Goal: Information Seeking & Learning: Learn about a topic

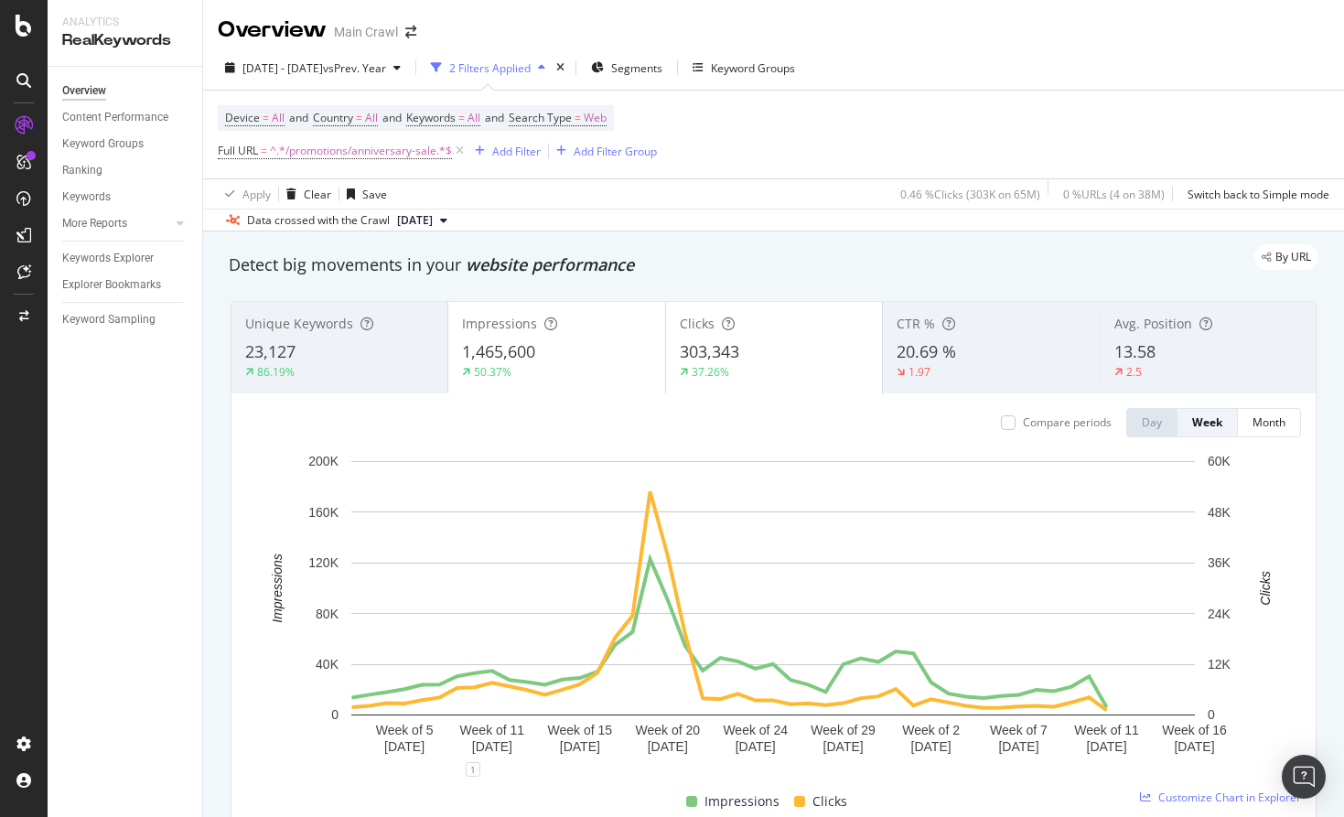
scroll to position [41, 0]
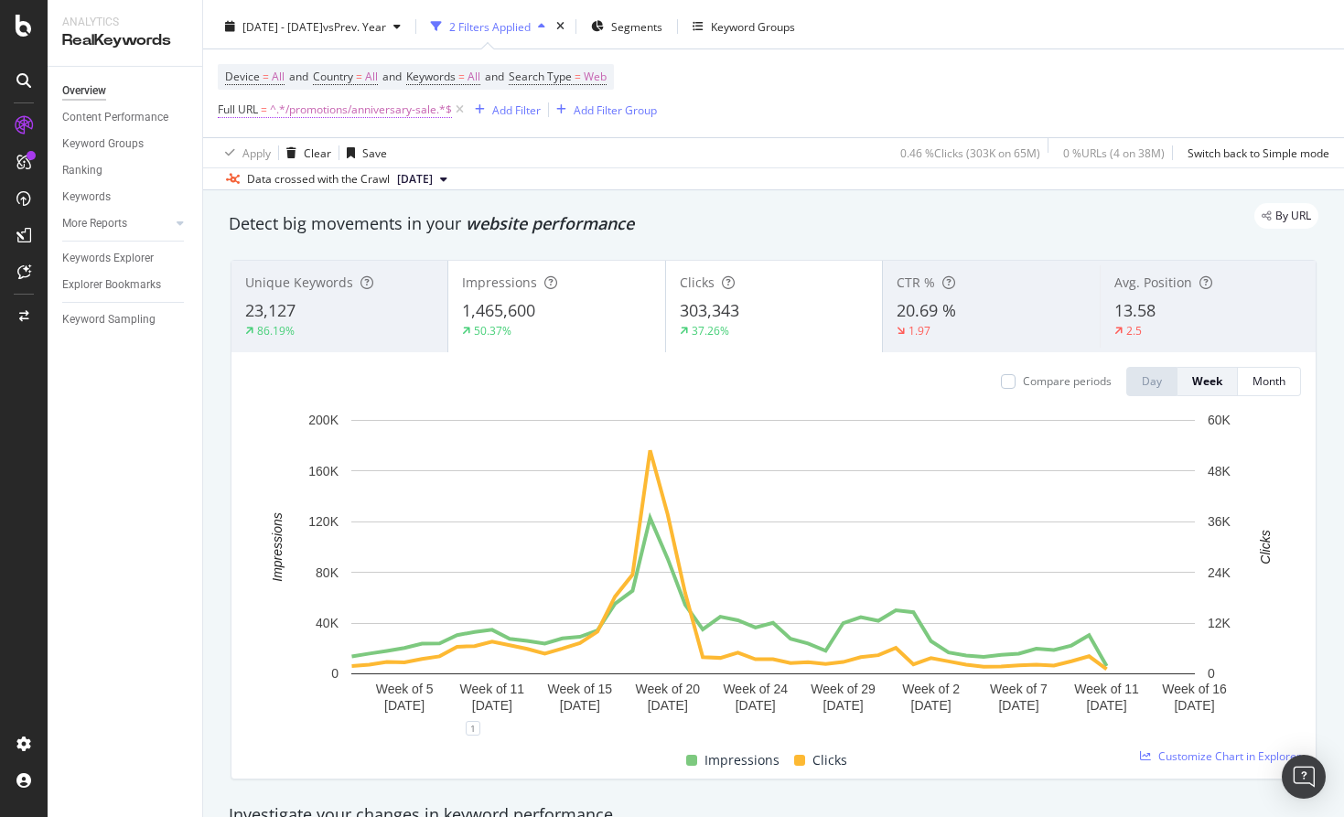
click at [371, 116] on span "^.*/promotions/anniversary-sale.*$" at bounding box center [361, 110] width 182 height 26
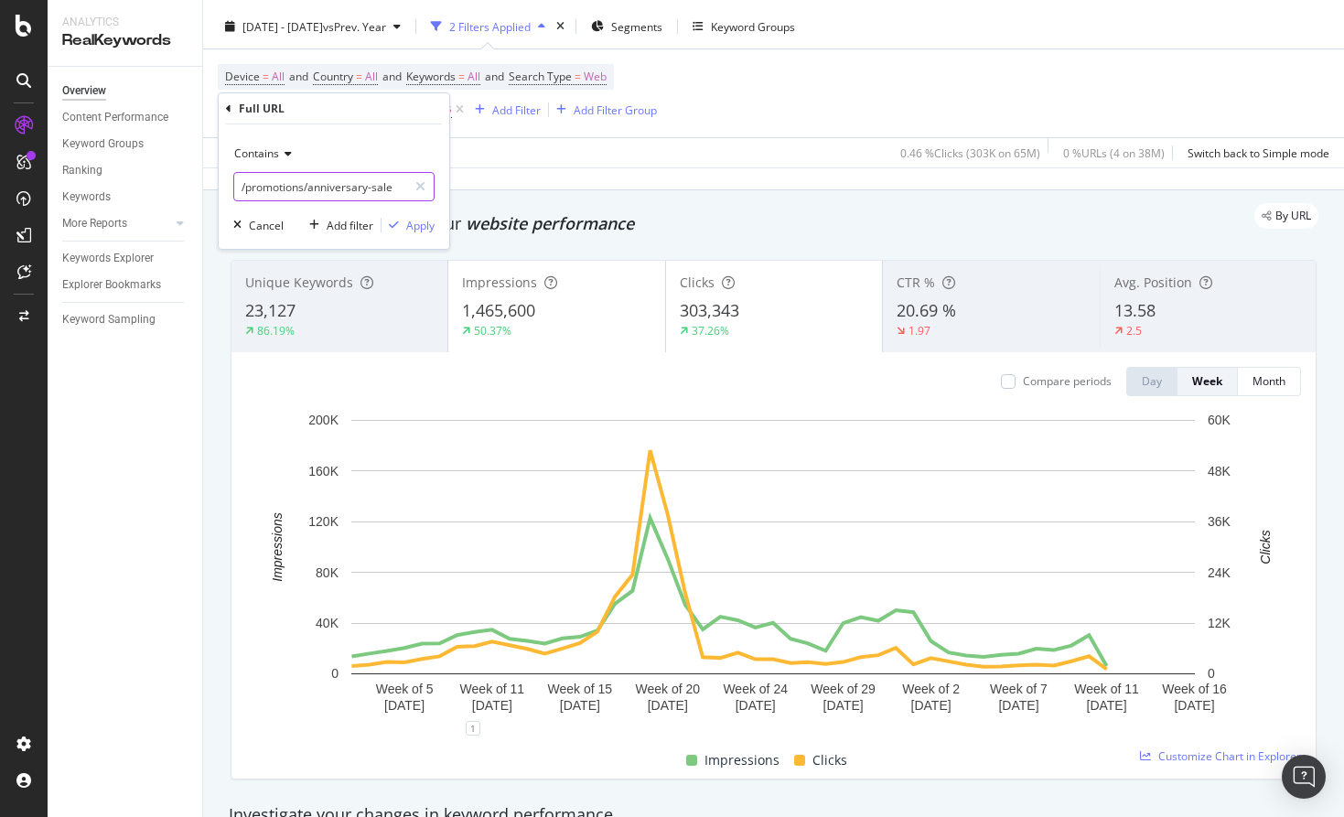
click at [297, 188] on input "/promotions/anniversary-sale" at bounding box center [320, 186] width 173 height 29
paste input "[URL][DOMAIN_NAME]"
type input "[URL][DOMAIN_NAME]"
click at [280, 154] on icon at bounding box center [285, 153] width 13 height 11
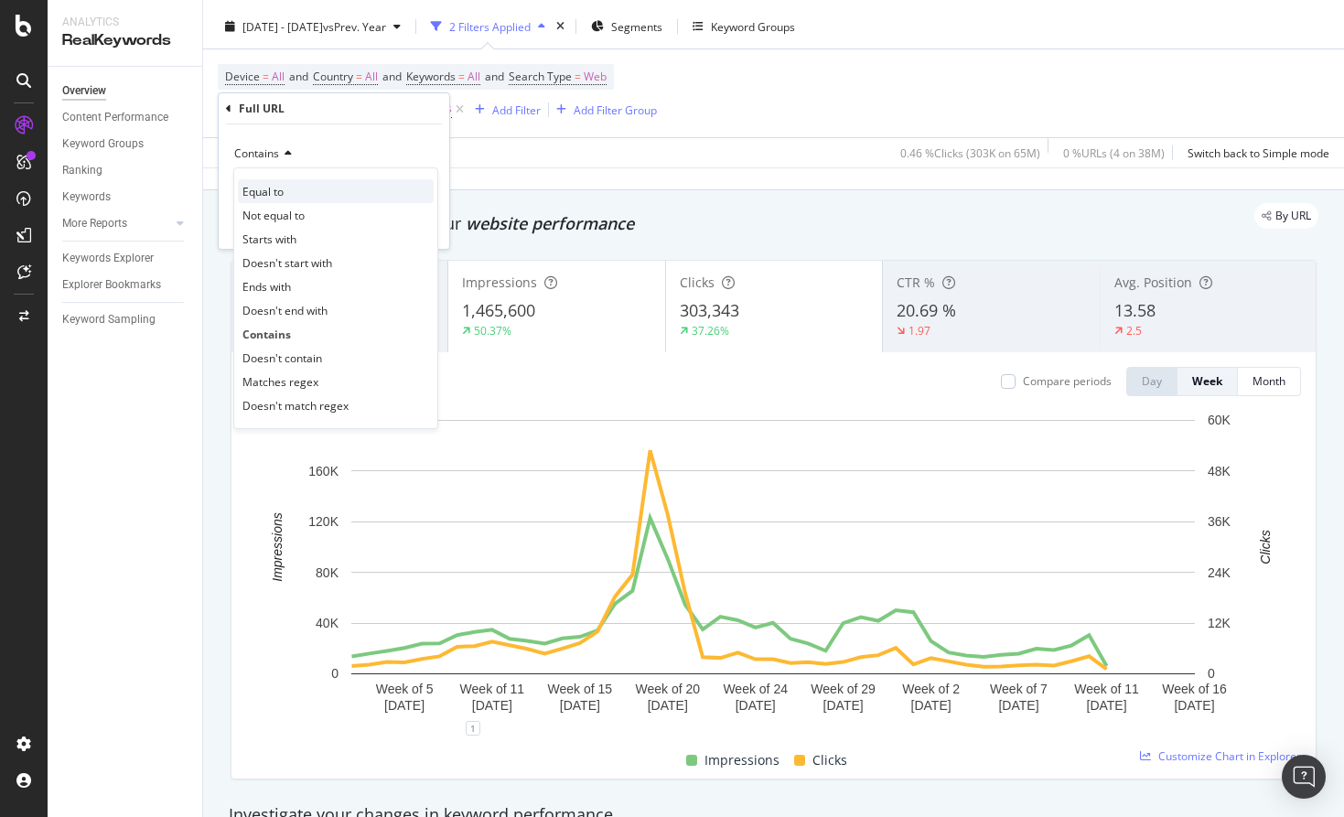
click at [275, 185] on span "Equal to" at bounding box center [262, 192] width 41 height 16
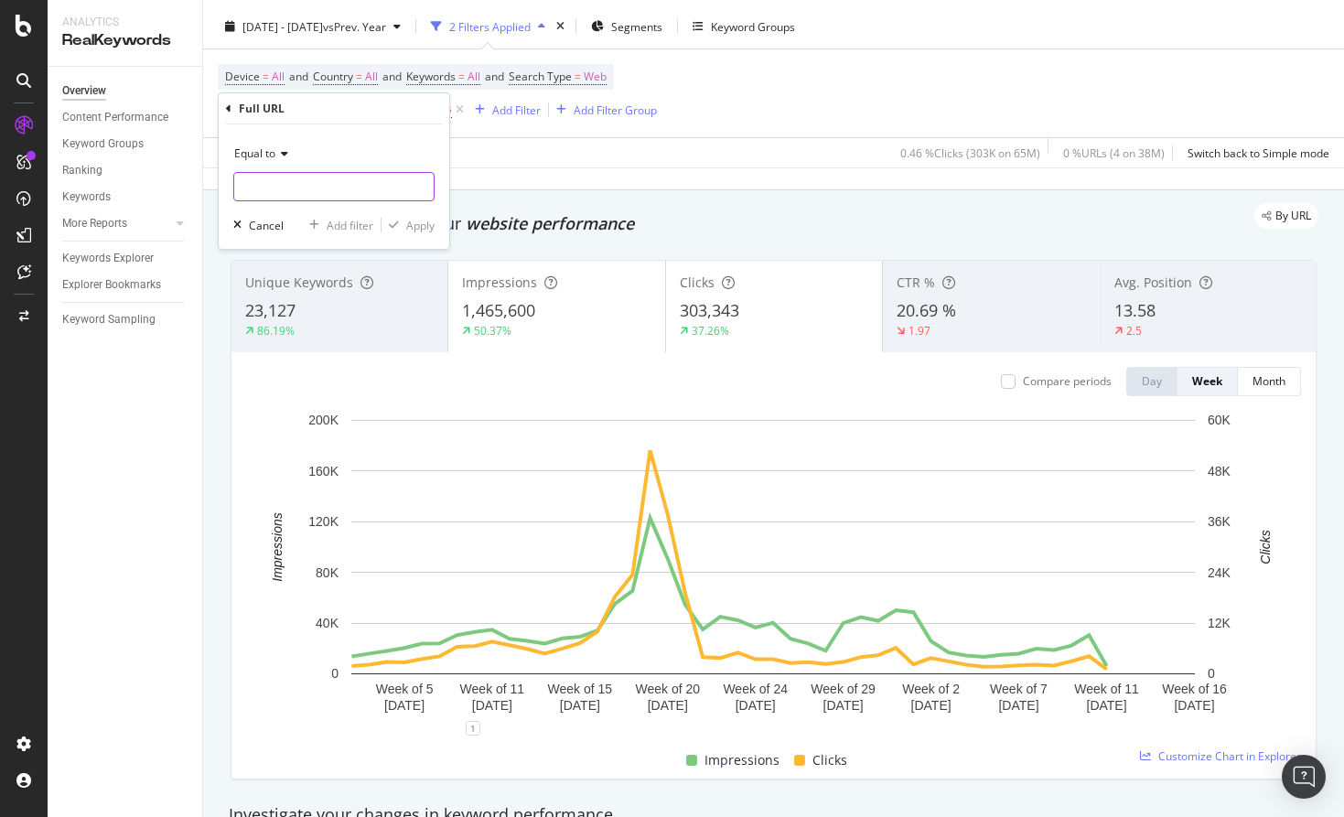
click at [358, 183] on input "text" at bounding box center [333, 186] width 199 height 29
paste input "[URL][DOMAIN_NAME]"
type input "[URL][DOMAIN_NAME]"
click at [412, 222] on div "Apply" at bounding box center [420, 226] width 28 height 16
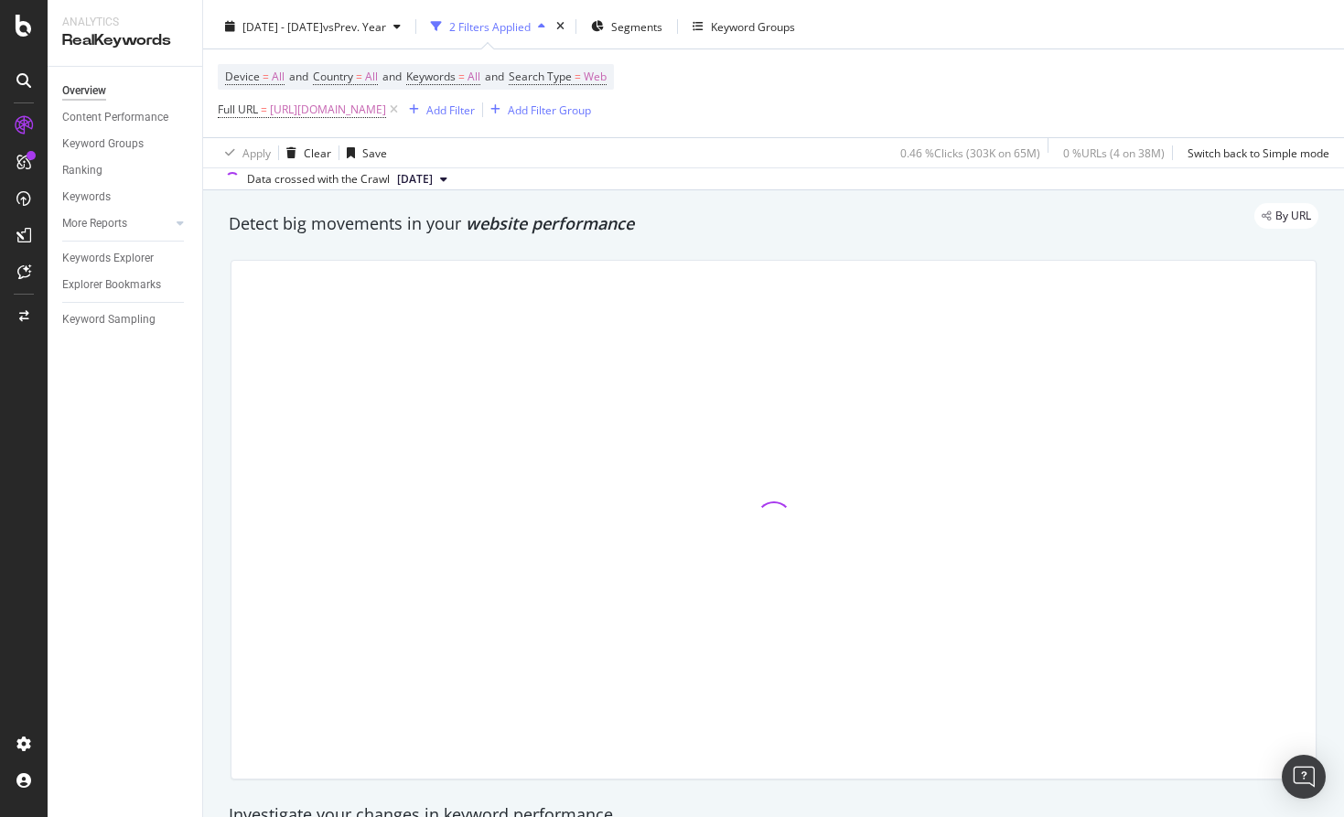
click at [1011, 69] on div "Device = All and Country = All and Keywords = All and Search Type = Web Full UR…" at bounding box center [774, 93] width 1112 height 88
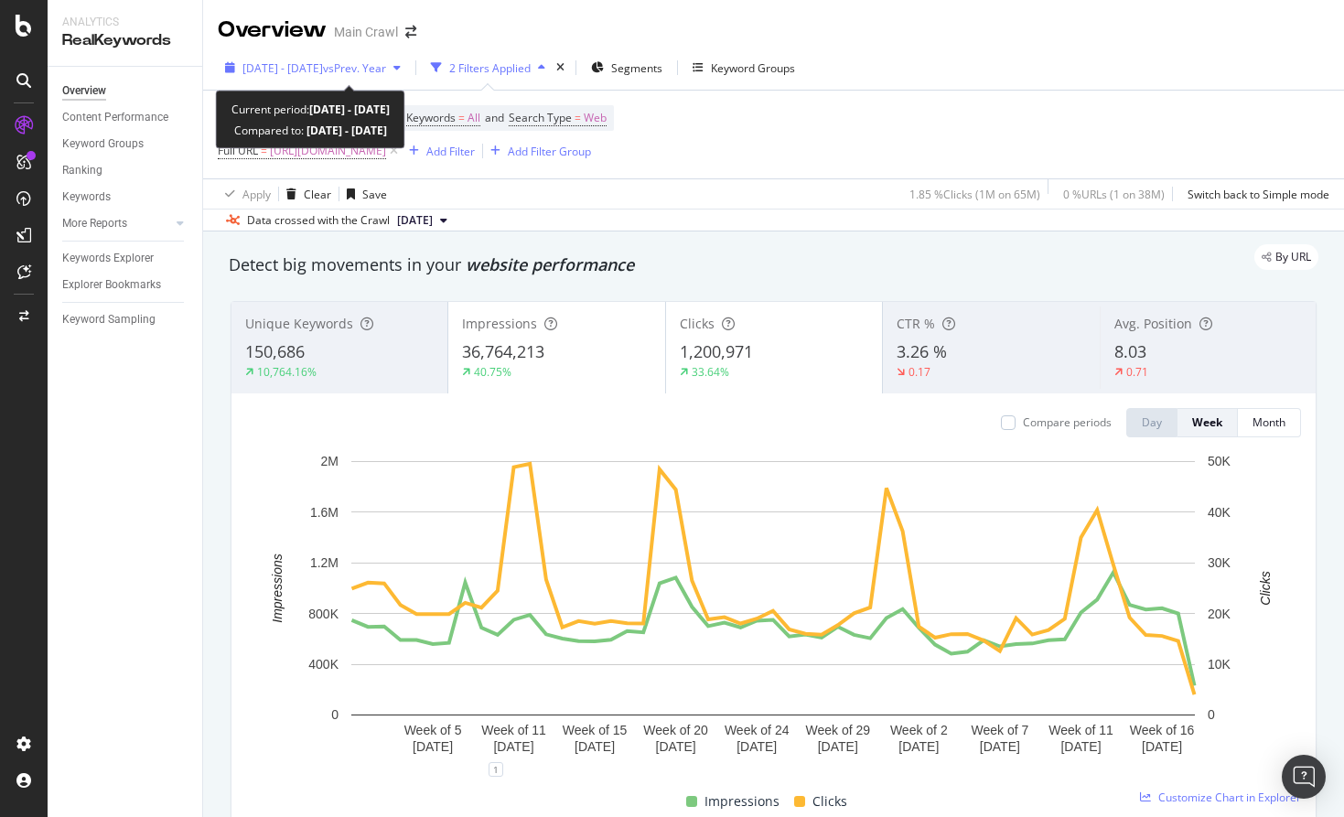
click at [323, 60] on span "[DATE] - [DATE]" at bounding box center [282, 68] width 81 height 16
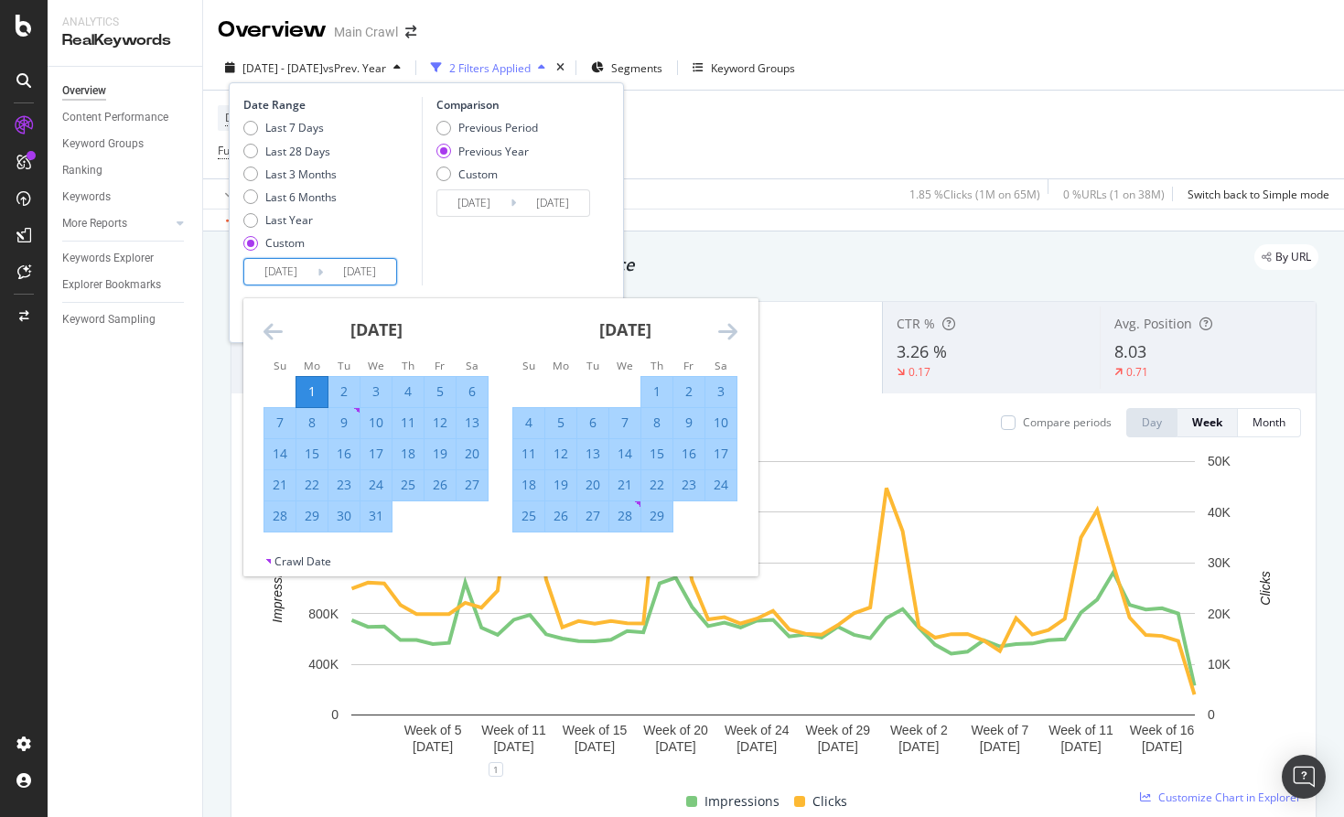
click at [267, 269] on input "[DATE]" at bounding box center [280, 272] width 73 height 26
click at [308, 377] on div "1" at bounding box center [311, 392] width 31 height 30
click at [728, 326] on icon "Move forward to switch to the next month." at bounding box center [727, 331] width 19 height 22
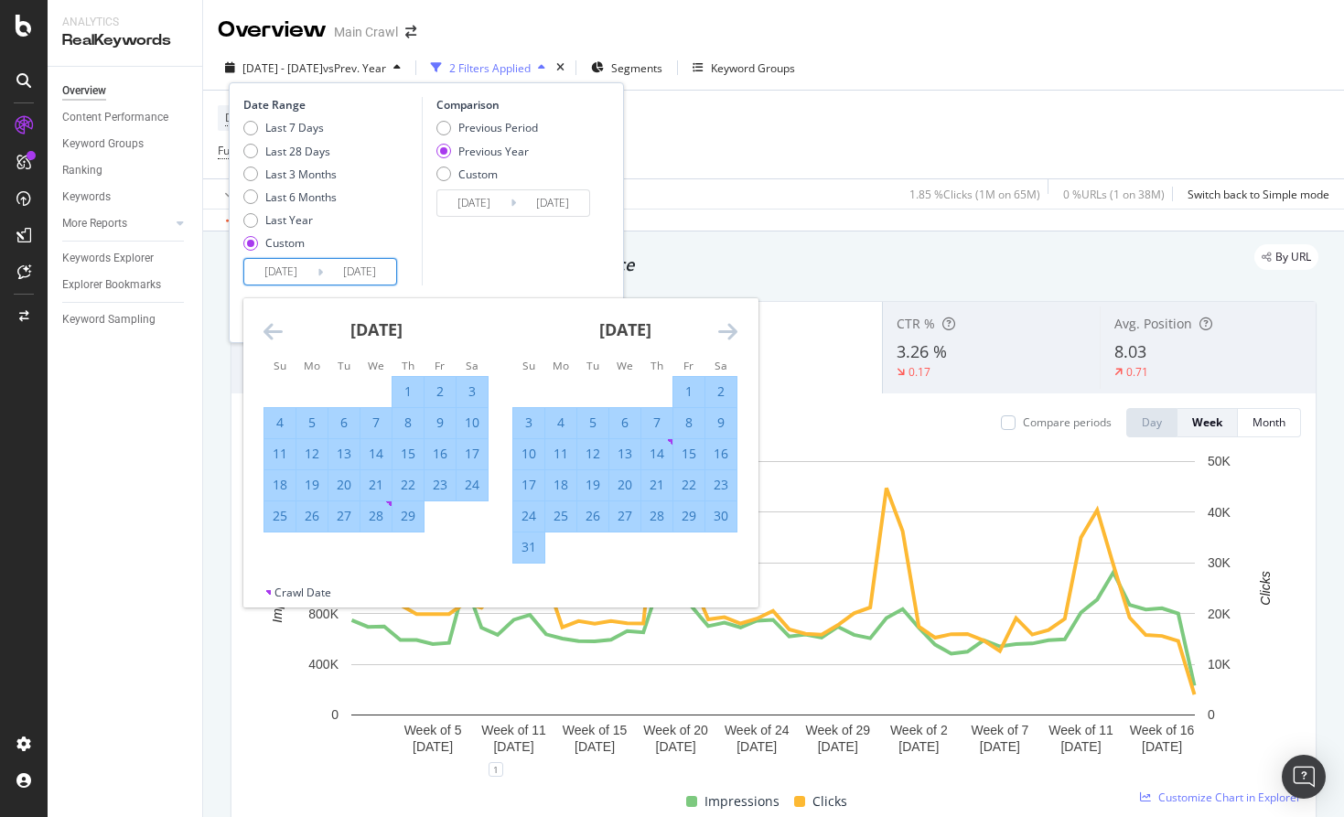
click at [533, 545] on div "31" at bounding box center [528, 547] width 31 height 18
type input "[DATE]"
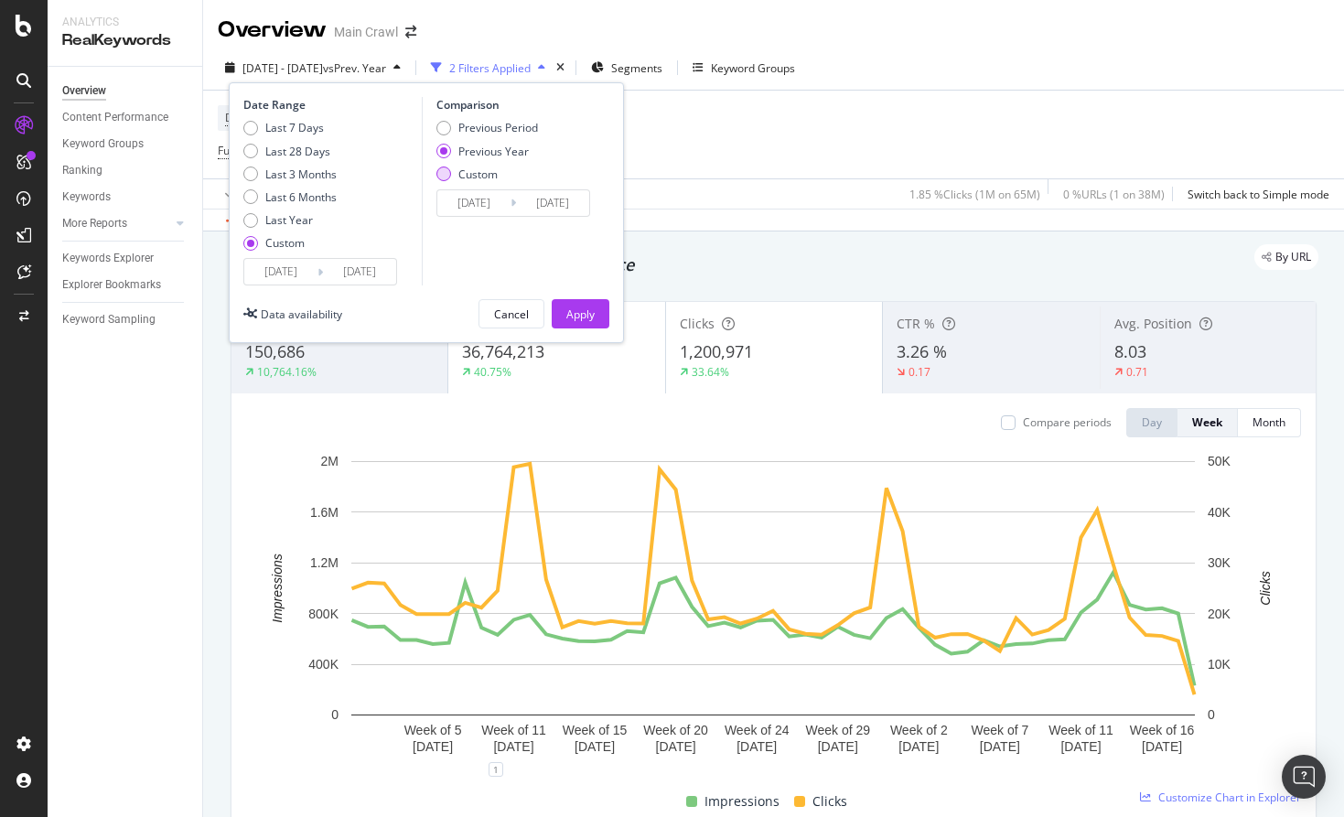
click at [483, 173] on div "Custom" at bounding box center [477, 175] width 39 height 16
click at [482, 202] on input "[DATE]" at bounding box center [473, 203] width 73 height 26
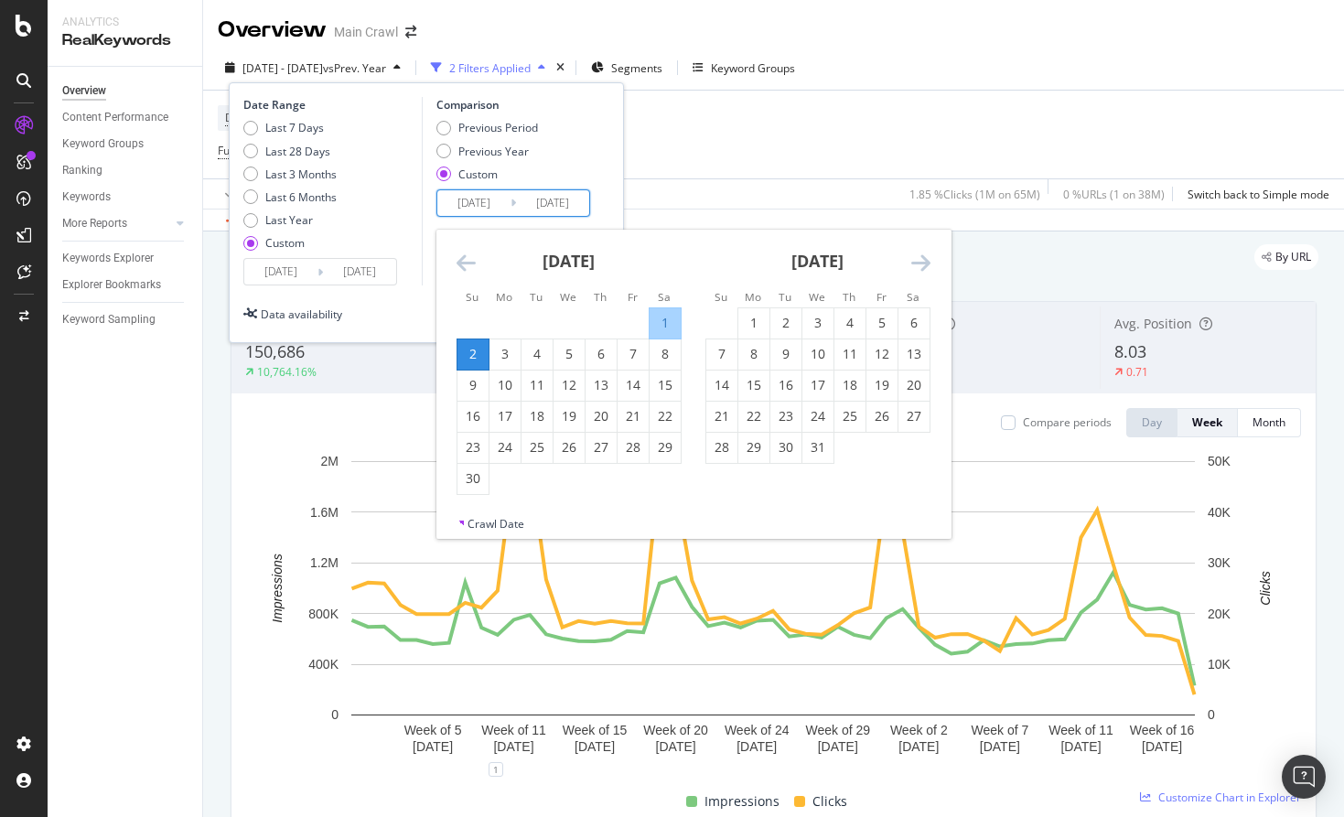
click at [921, 255] on icon "Move forward to switch to the next month." at bounding box center [920, 263] width 19 height 22
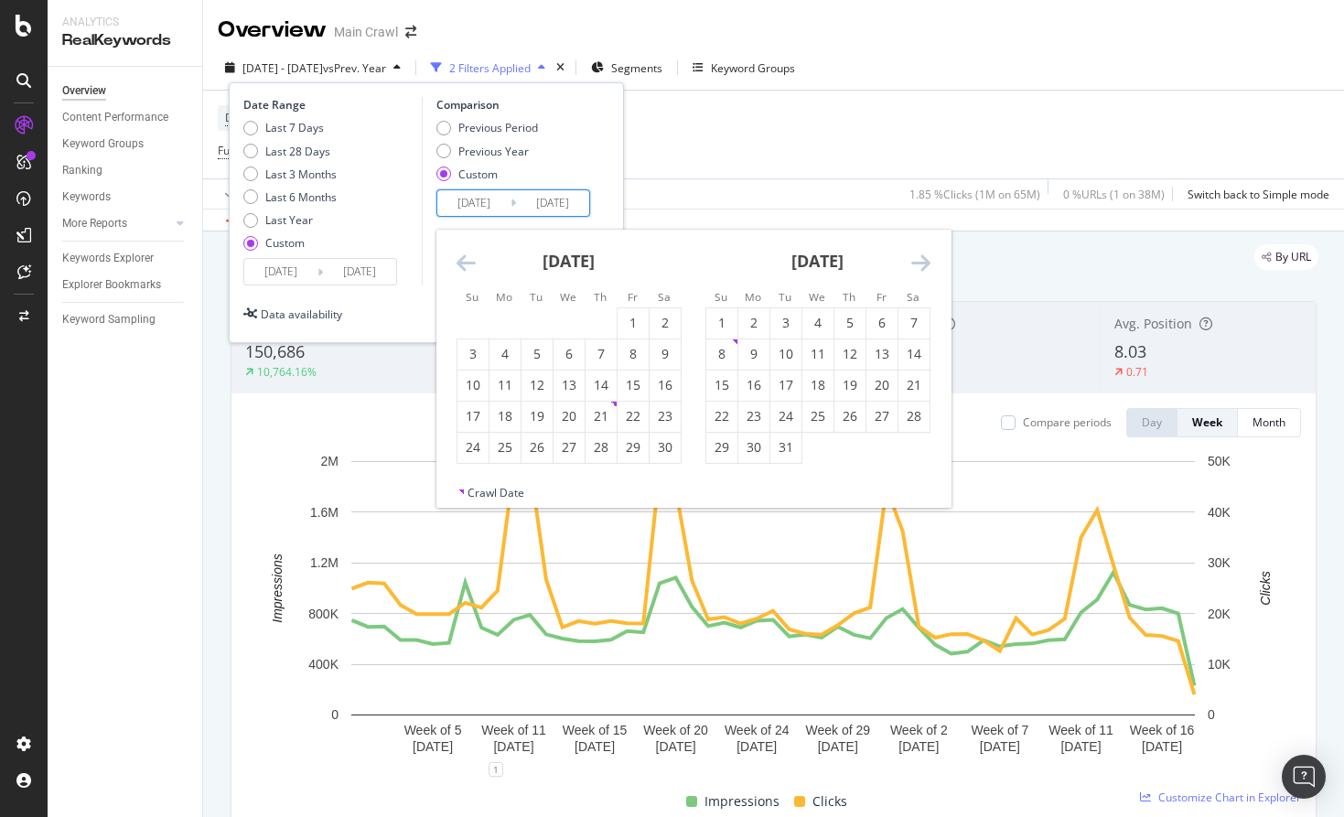
click at [921, 255] on icon "Move forward to switch to the next month." at bounding box center [920, 263] width 19 height 22
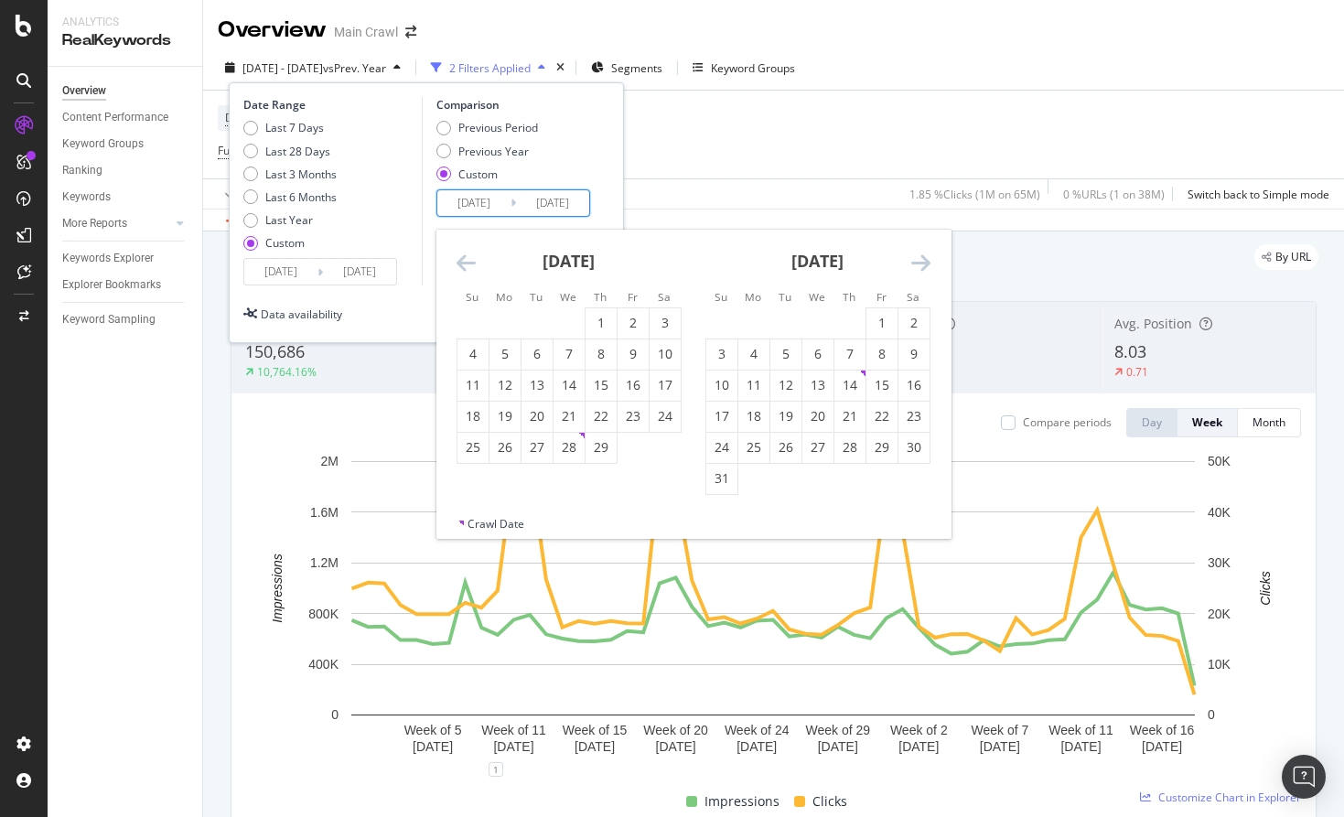
click at [921, 255] on icon "Move forward to switch to the next month." at bounding box center [920, 263] width 19 height 22
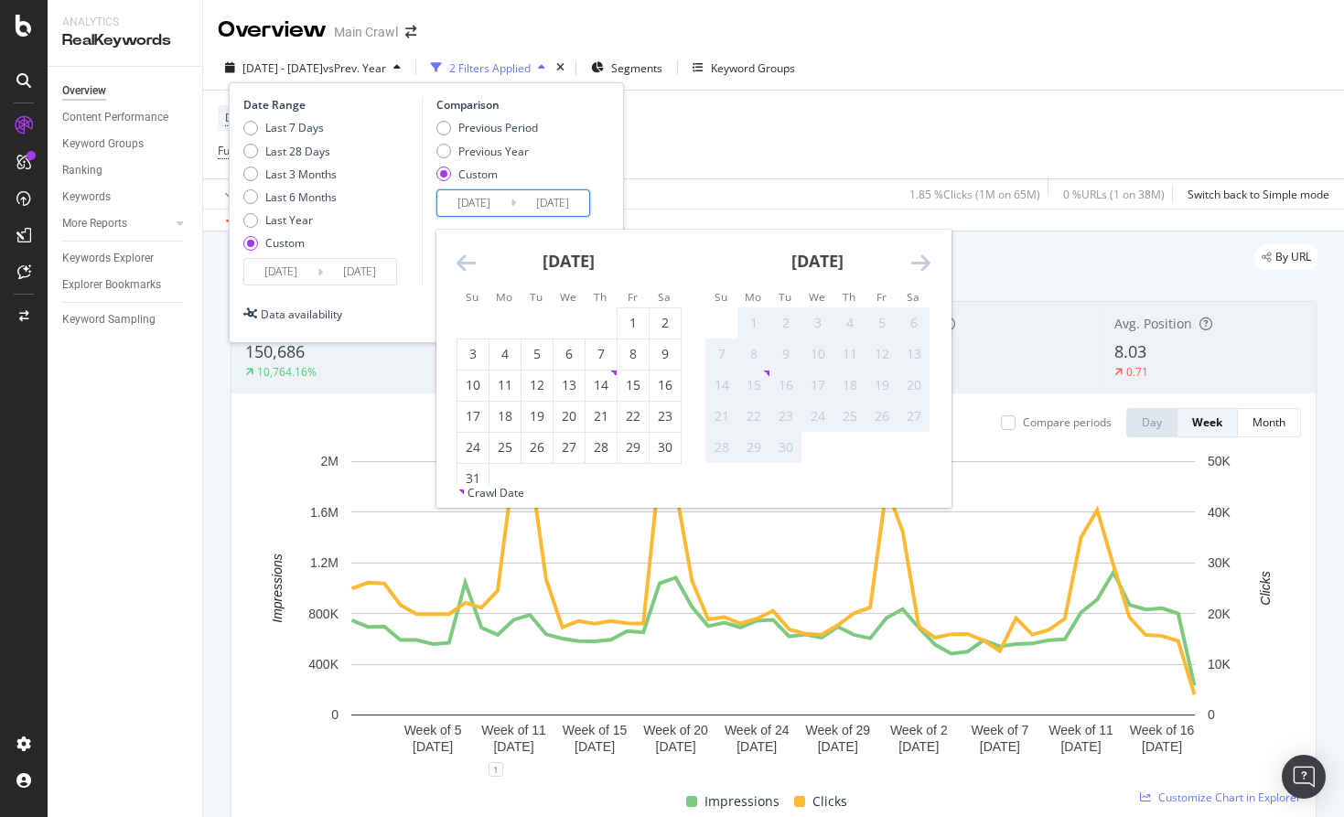
click at [921, 255] on icon "Move forward to switch to the next month." at bounding box center [920, 263] width 19 height 22
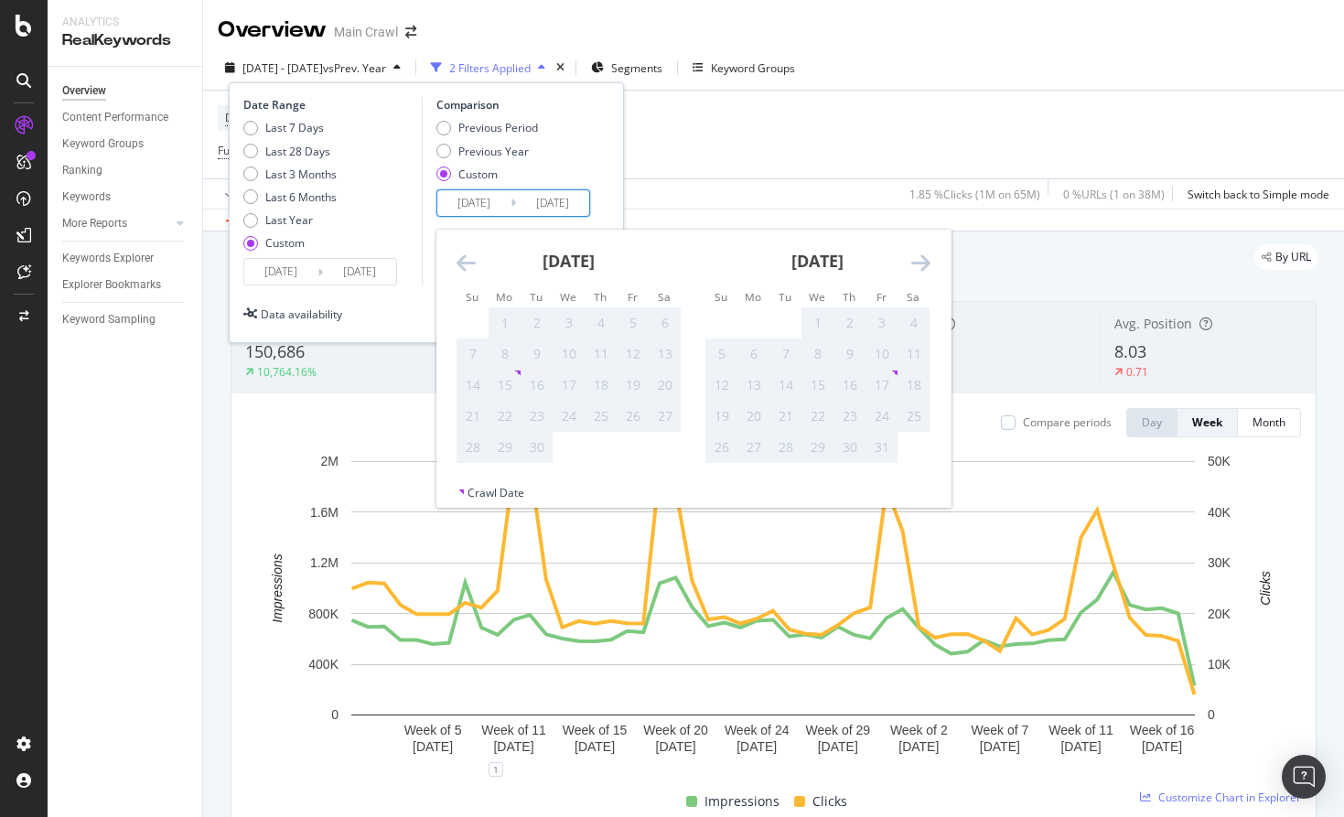
click at [921, 255] on icon "Move forward to switch to the next month." at bounding box center [920, 263] width 19 height 22
click at [603, 183] on div "Date Range Last 7 Days Last 28 Days Last 3 Months Last 6 Months Last Year Custo…" at bounding box center [426, 191] width 366 height 188
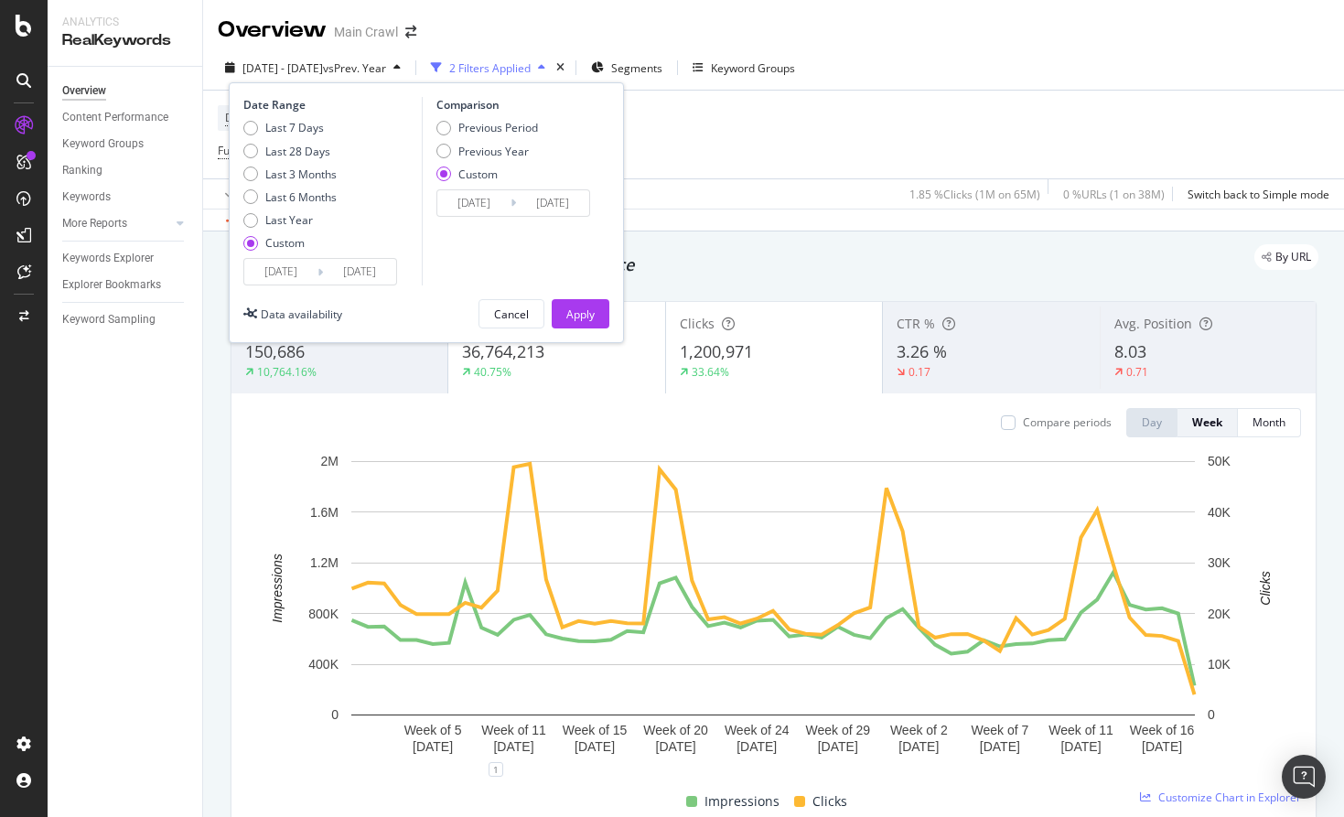
click at [288, 264] on input "[DATE]" at bounding box center [280, 272] width 73 height 26
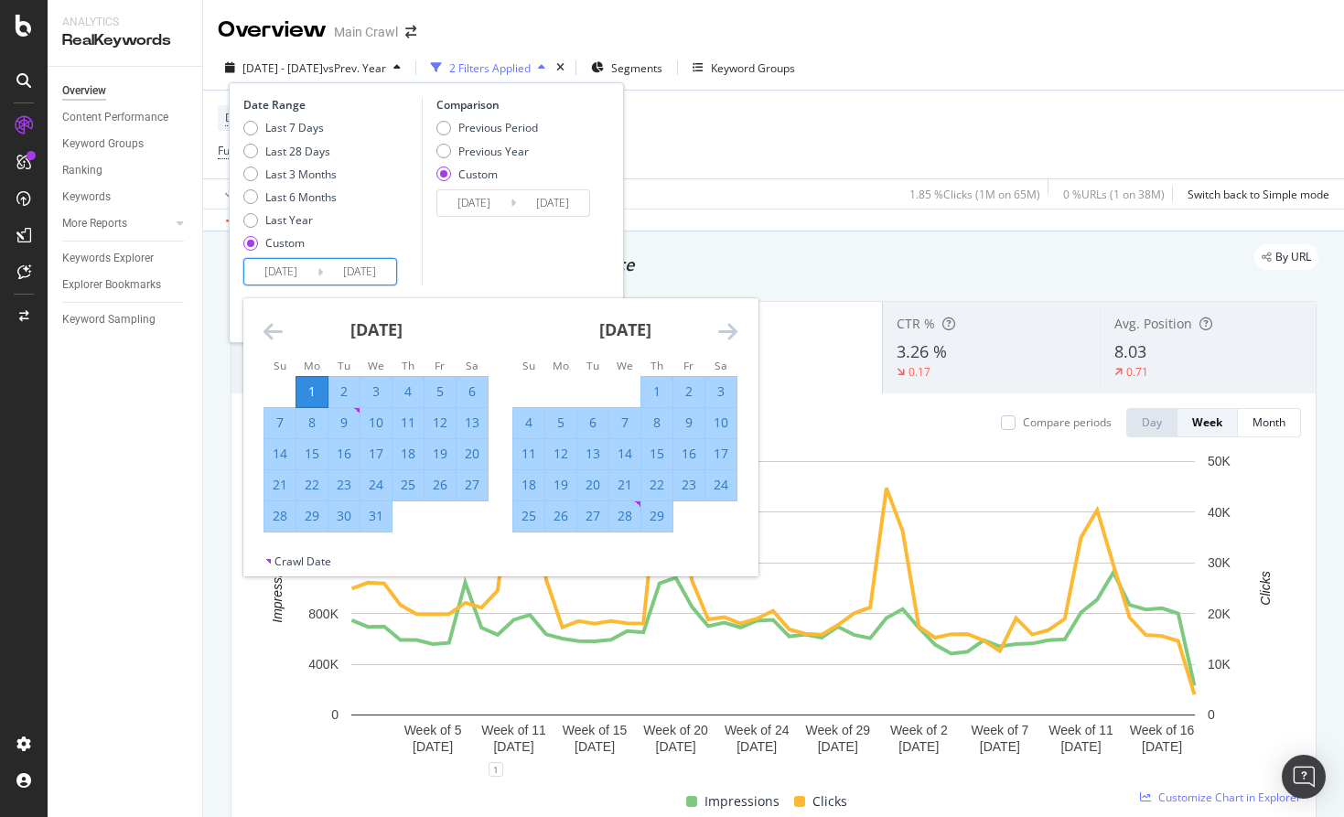
click at [733, 329] on icon "Move forward to switch to the next month." at bounding box center [727, 331] width 19 height 22
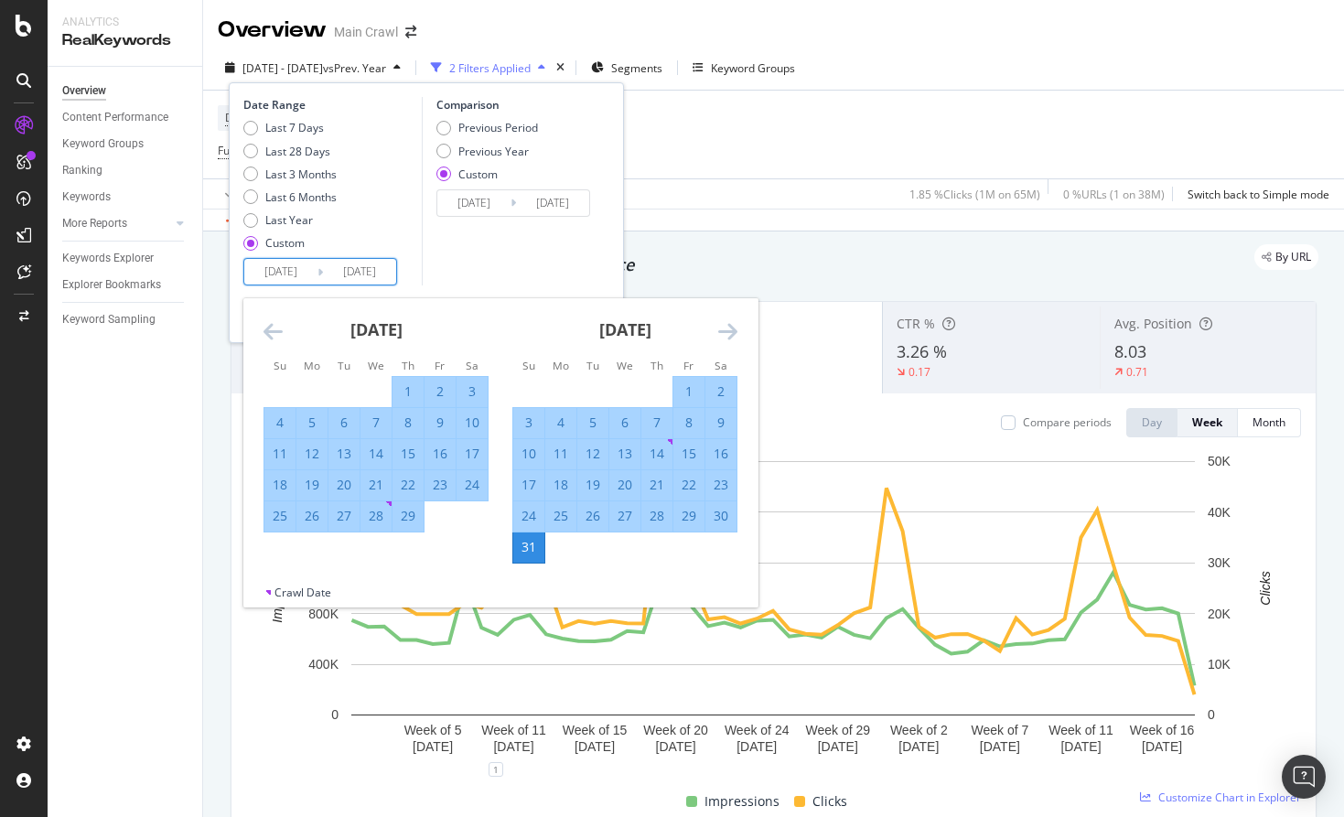
click at [733, 329] on icon "Move forward to switch to the next month." at bounding box center [727, 331] width 19 height 22
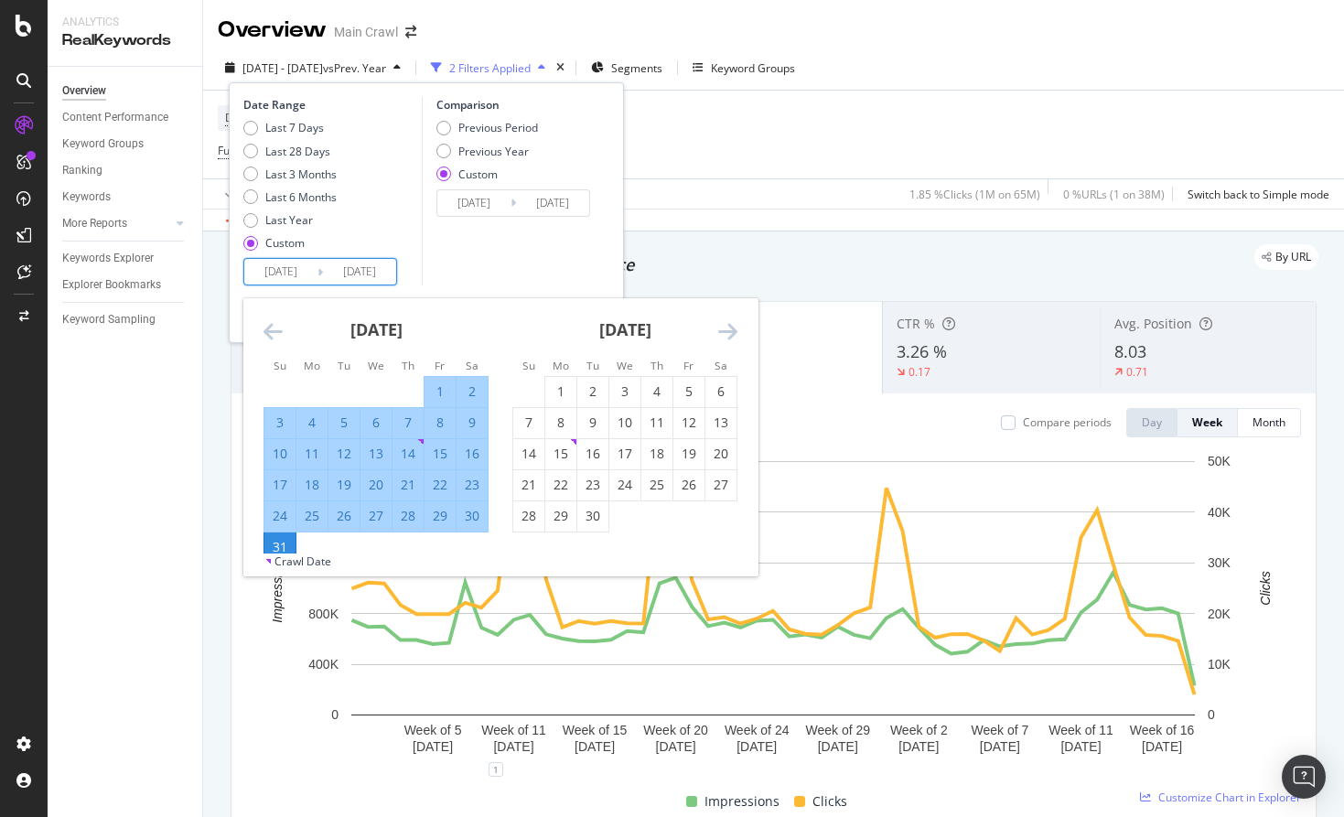
click at [733, 329] on icon "Move forward to switch to the next month." at bounding box center [727, 331] width 19 height 22
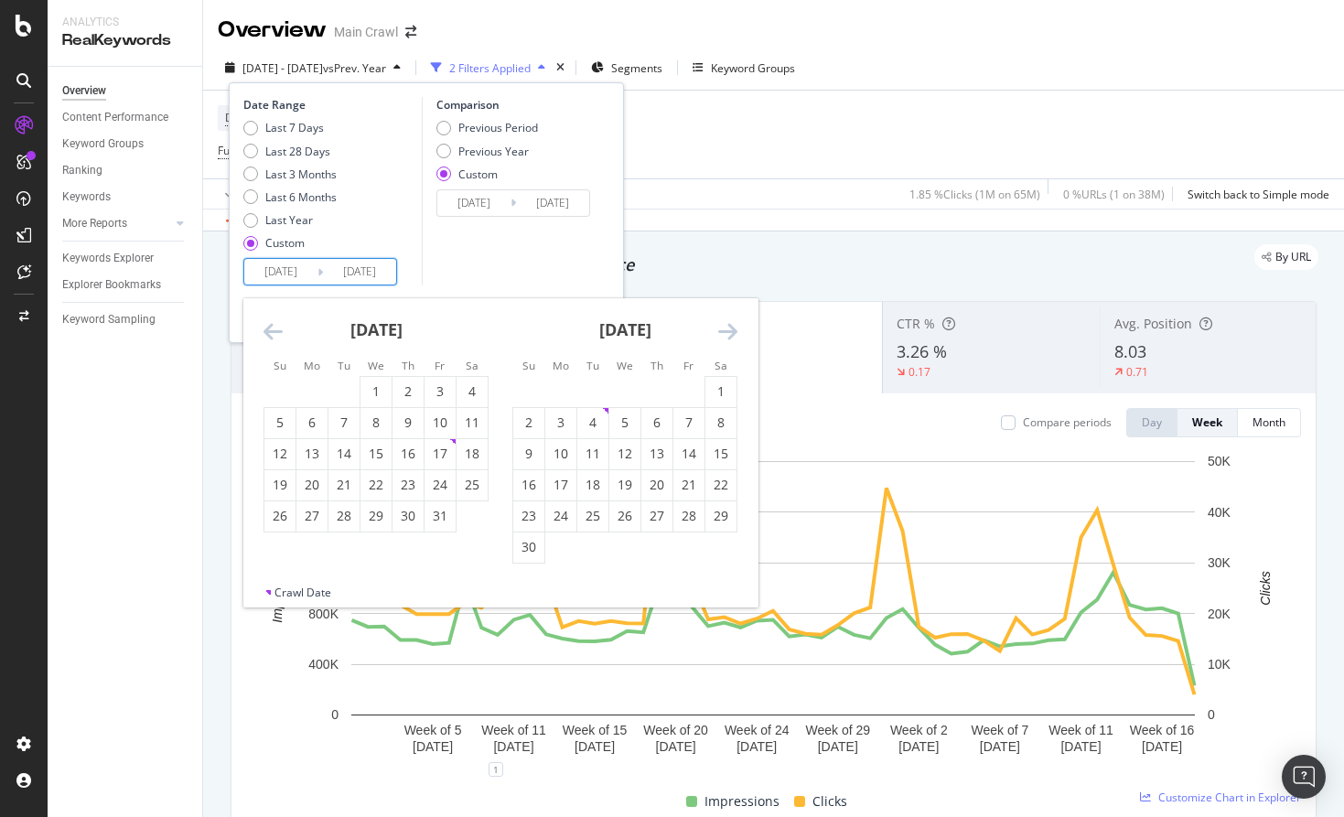
click at [733, 329] on icon "Move forward to switch to the next month." at bounding box center [727, 331] width 19 height 22
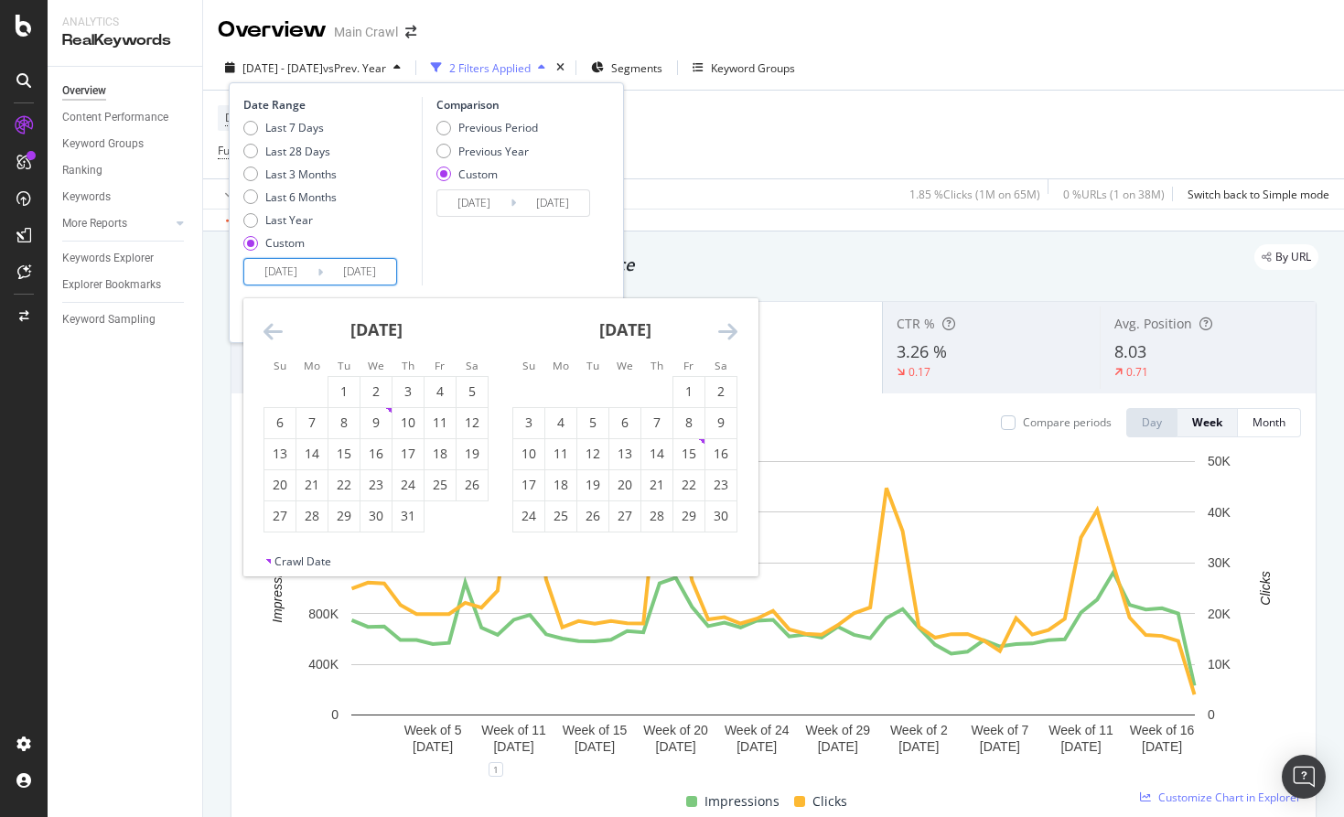
click at [733, 329] on icon "Move forward to switch to the next month." at bounding box center [727, 331] width 19 height 22
click at [382, 387] on div "1" at bounding box center [375, 391] width 31 height 18
type input "[DATE]"
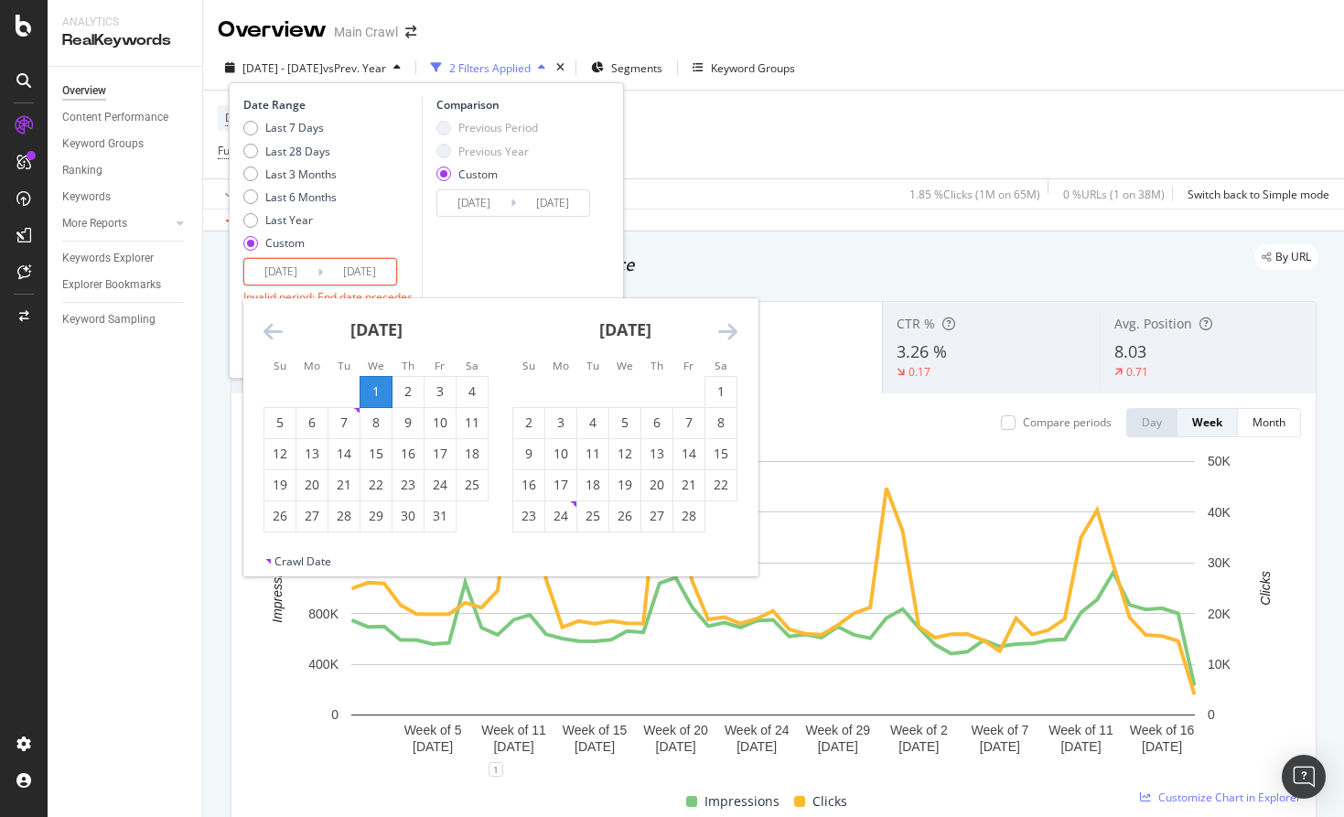
click at [736, 335] on icon "Move forward to switch to the next month." at bounding box center [727, 331] width 19 height 22
click at [567, 545] on div "31" at bounding box center [560, 547] width 31 height 18
type input "[DATE]"
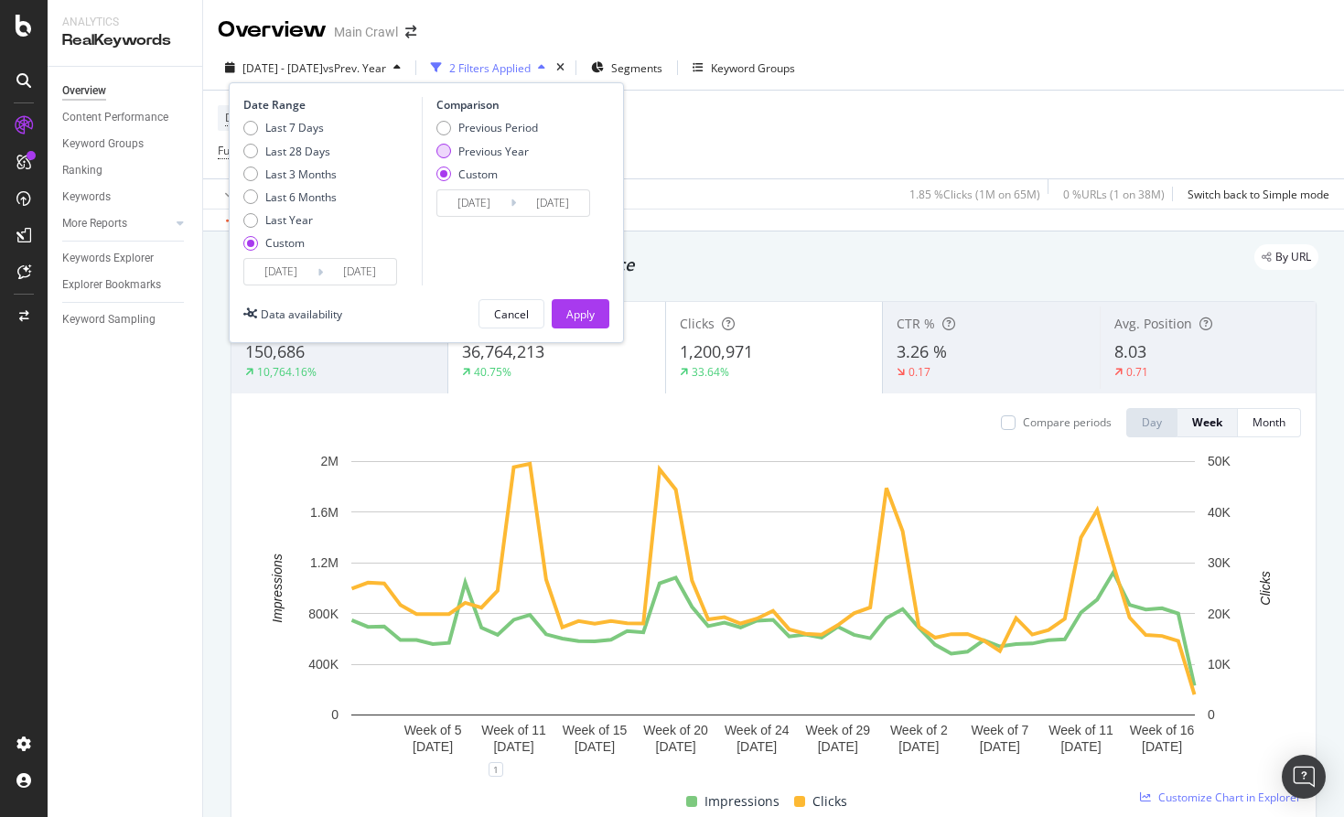
click at [494, 145] on div "Previous Year" at bounding box center [493, 152] width 70 height 16
type input "[DATE]"
click at [532, 236] on div "Comparison Previous Period Previous Year Custom [DATE] Navigate forward to inte…" at bounding box center [509, 191] width 174 height 188
click at [572, 307] on div "Apply" at bounding box center [580, 314] width 28 height 16
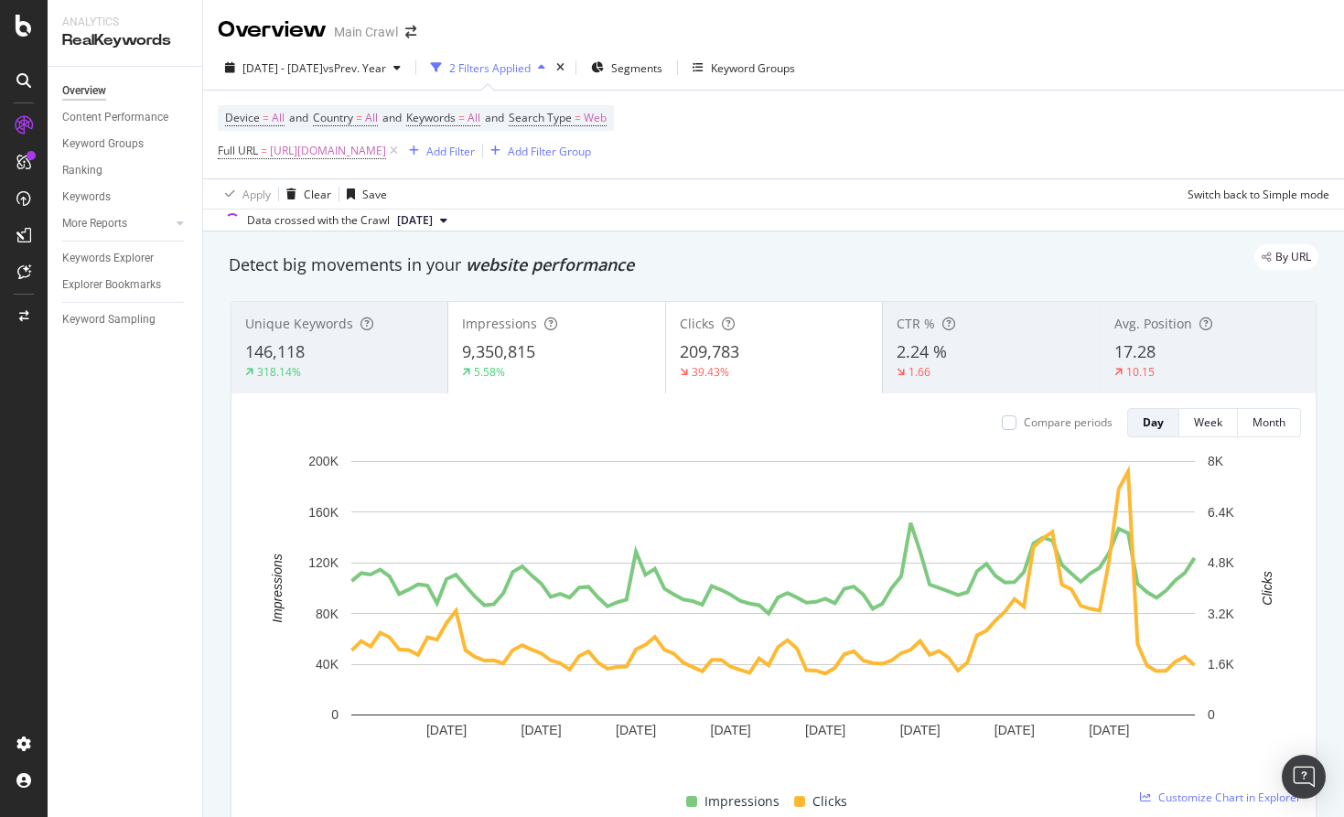
click at [1150, 359] on span "17.28" at bounding box center [1134, 351] width 41 height 22
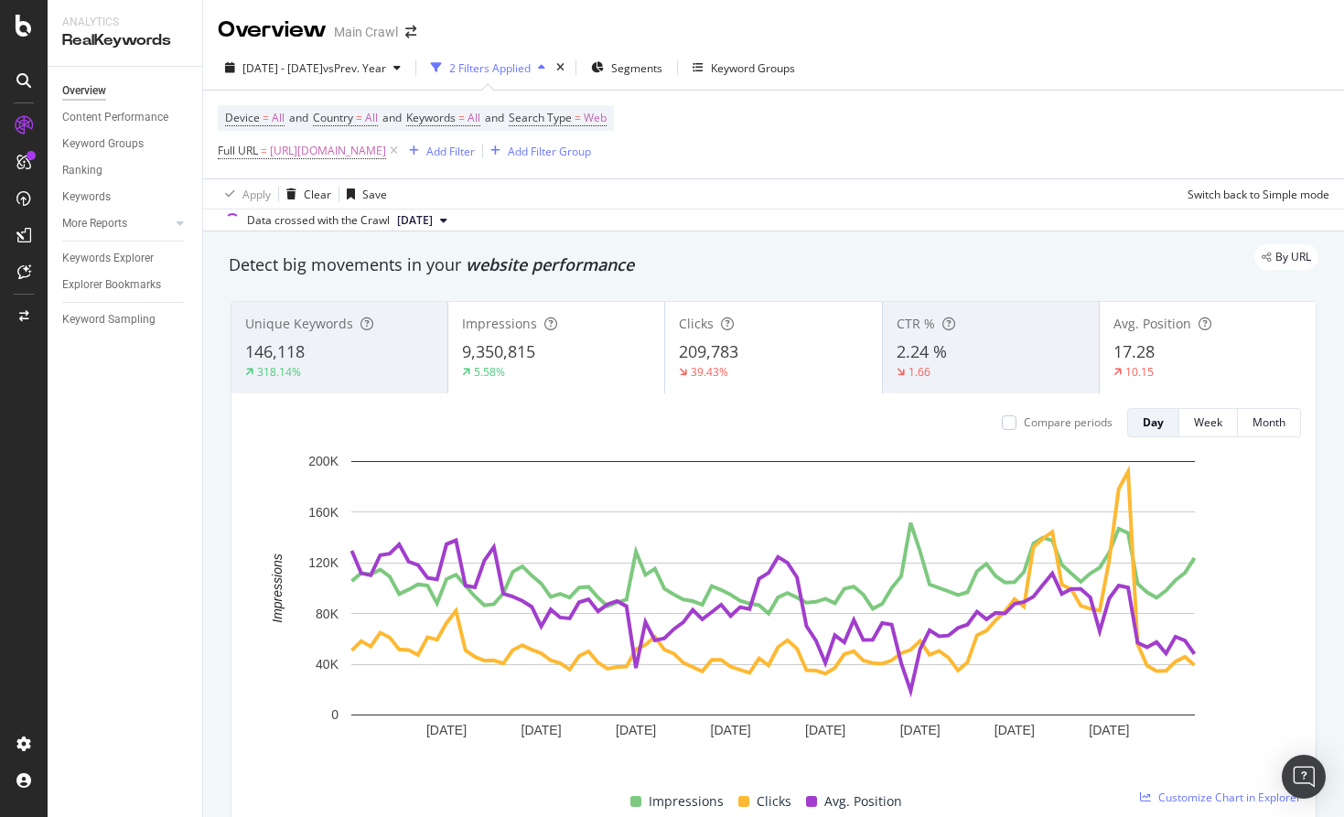
click at [521, 381] on div "Impressions 9,350,815 5.58%" at bounding box center [556, 347] width 216 height 82
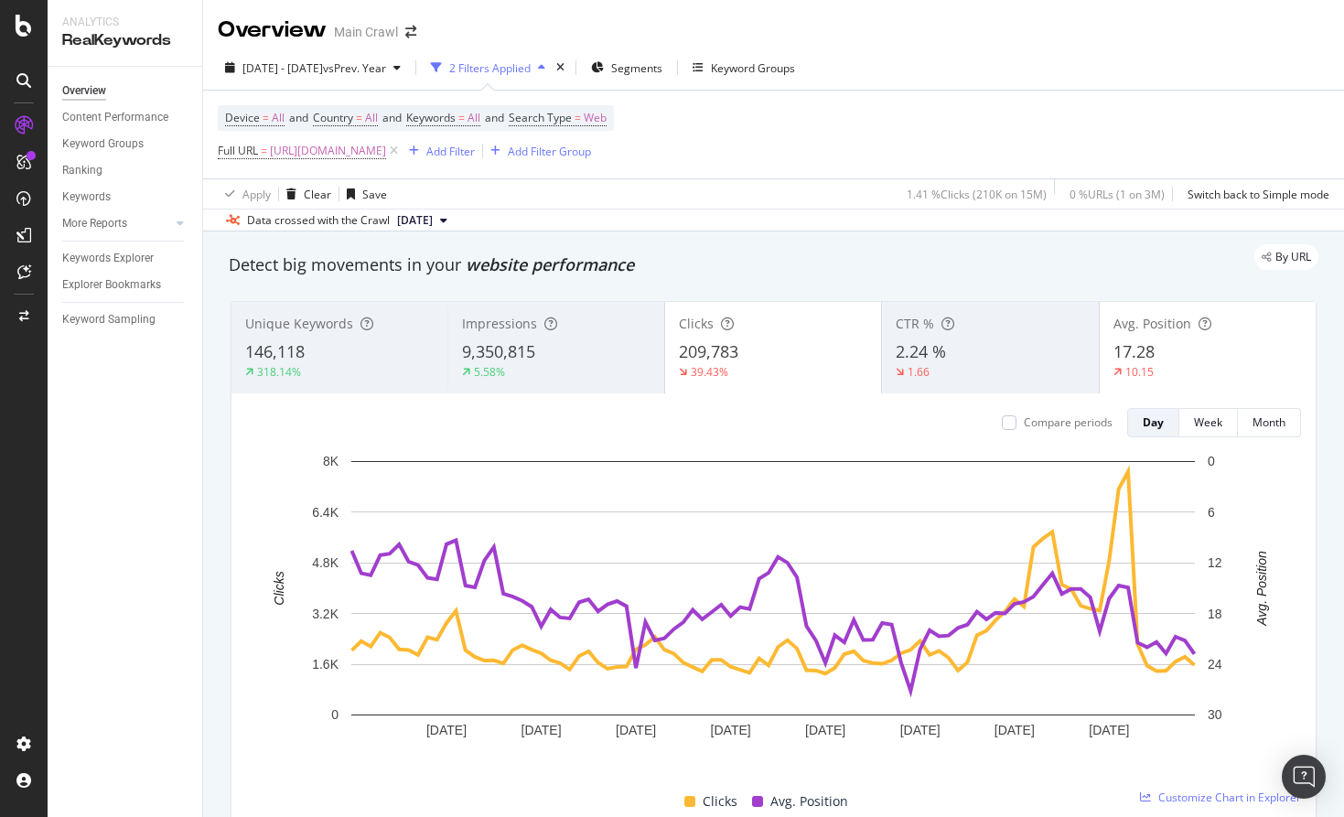
click at [729, 370] on div "39.43%" at bounding box center [773, 372] width 188 height 16
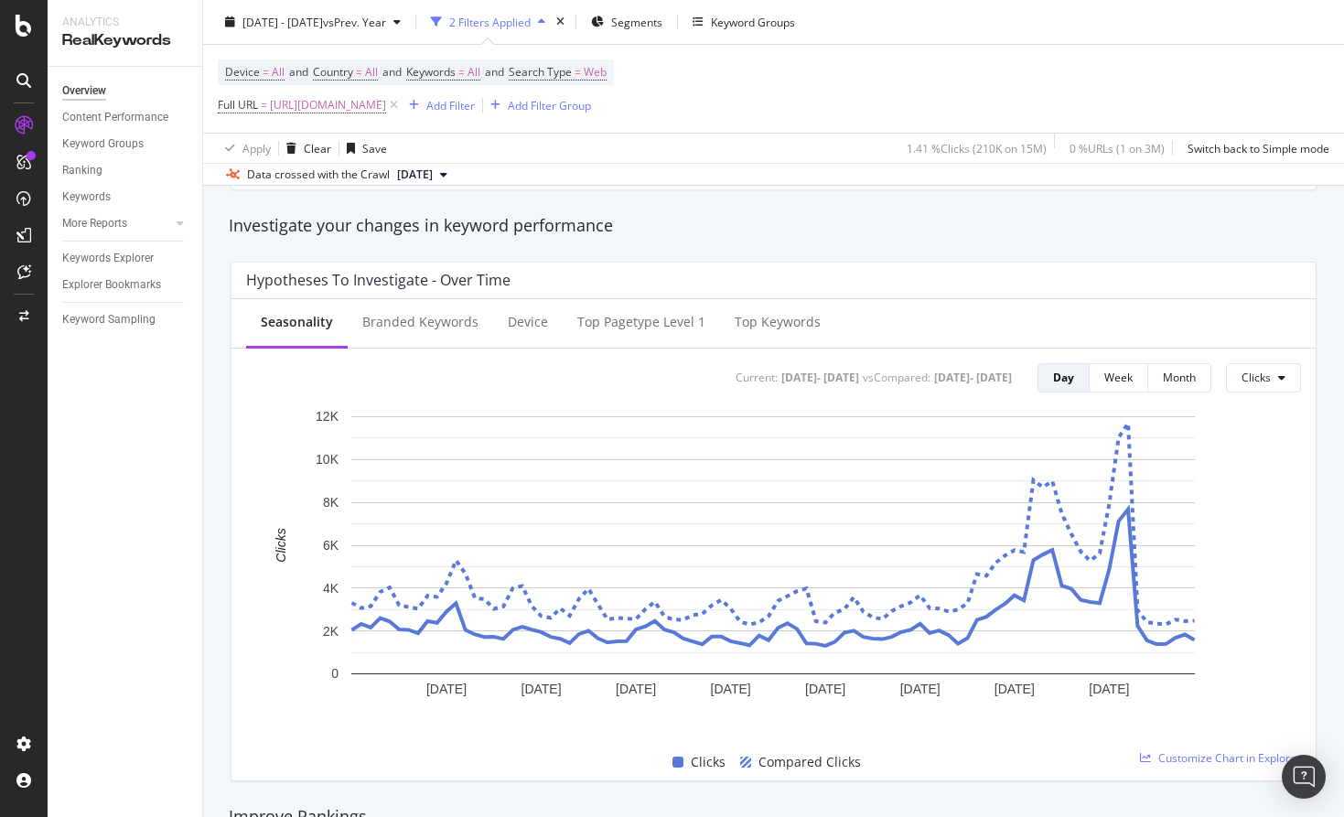
scroll to position [693, 0]
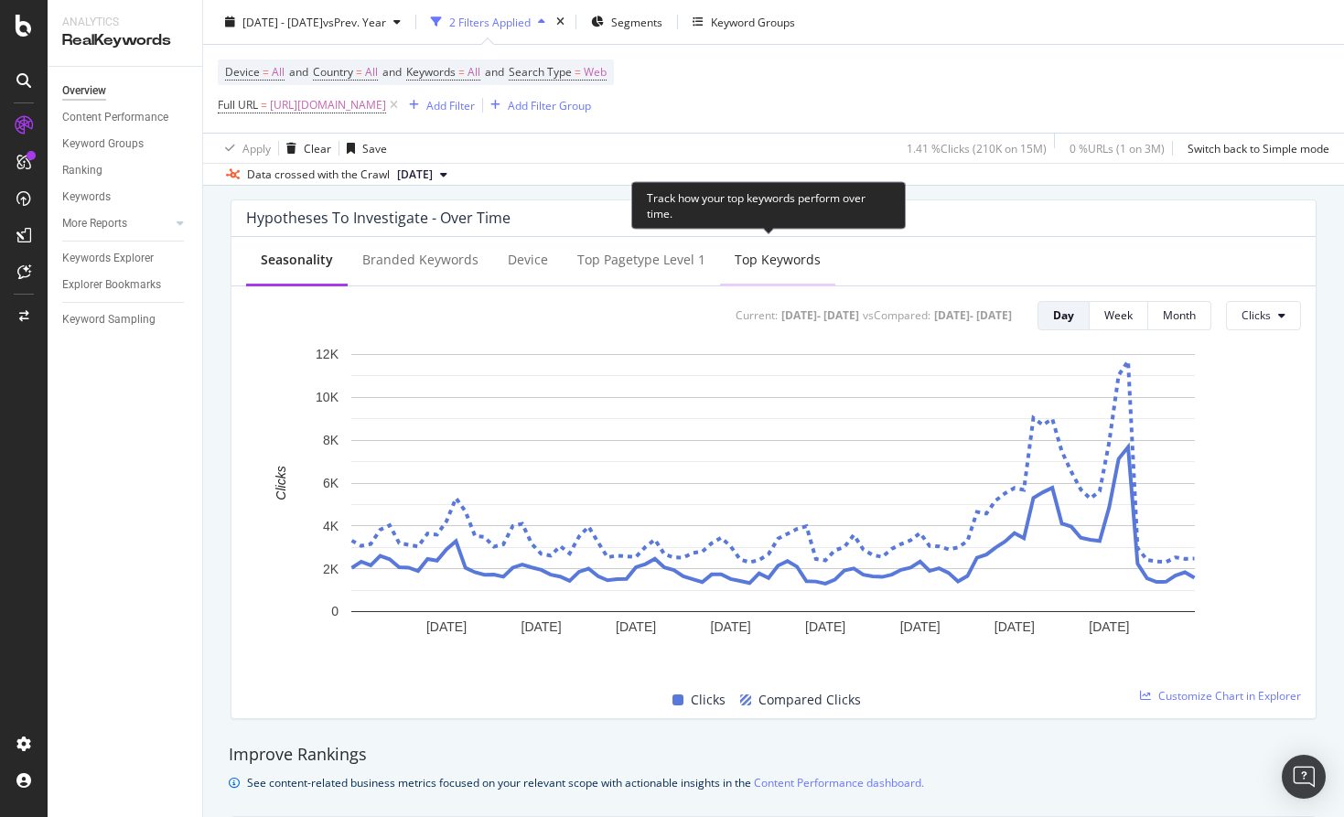
click at [742, 264] on div "Top Keywords" at bounding box center [778, 260] width 86 height 18
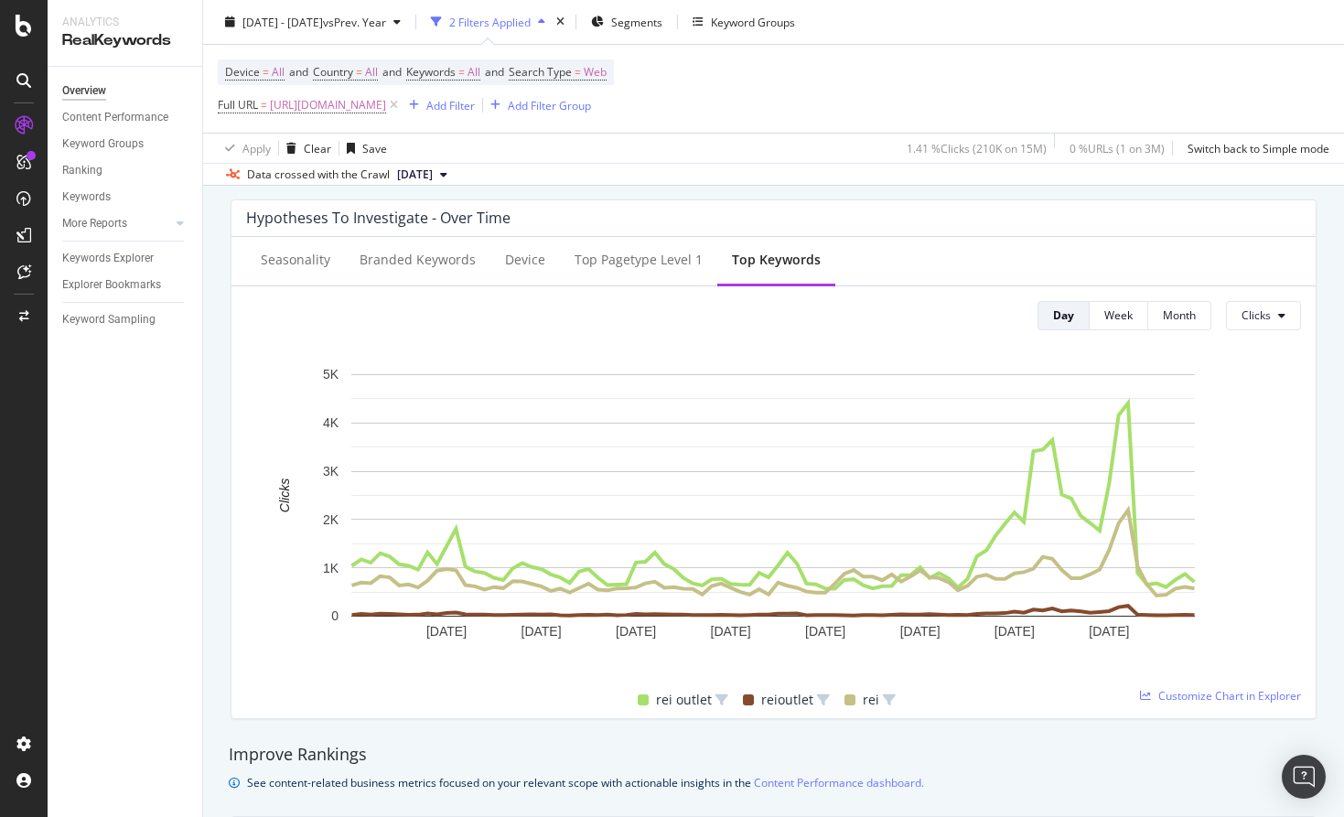
click at [1036, 101] on div "Device = All and Country = All and Keywords = All and Search Type = Web Full UR…" at bounding box center [774, 89] width 1112 height 88
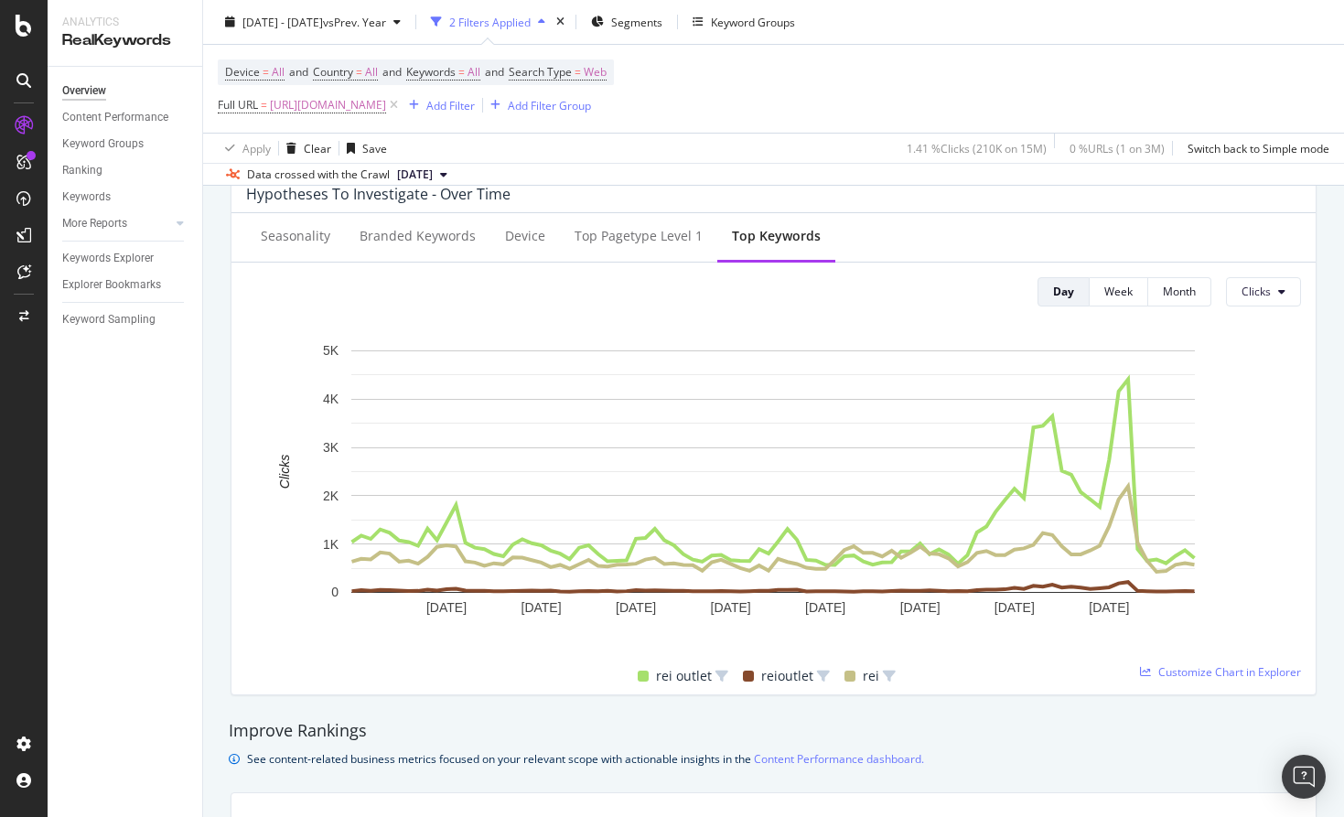
scroll to position [717, 0]
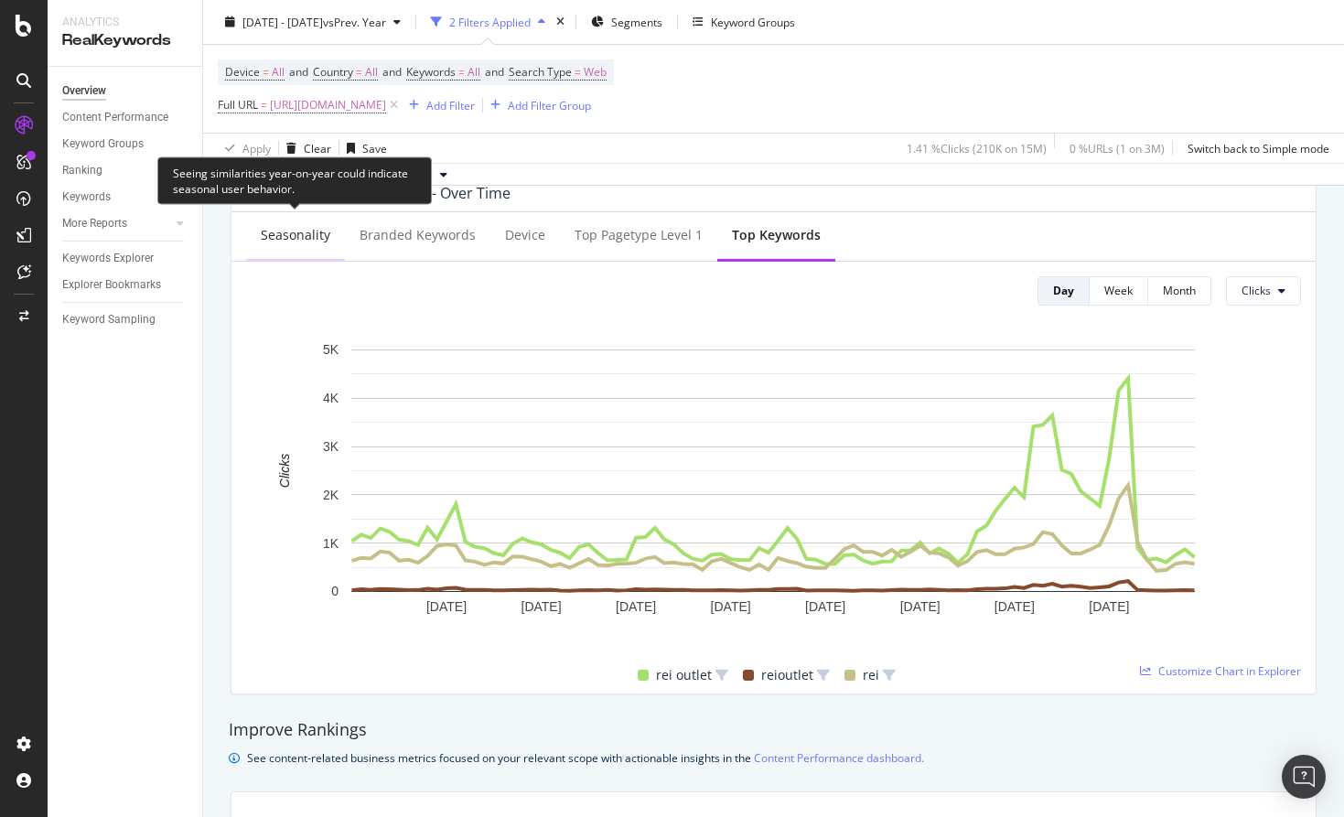
click at [290, 234] on div "Seasonality" at bounding box center [296, 235] width 70 height 18
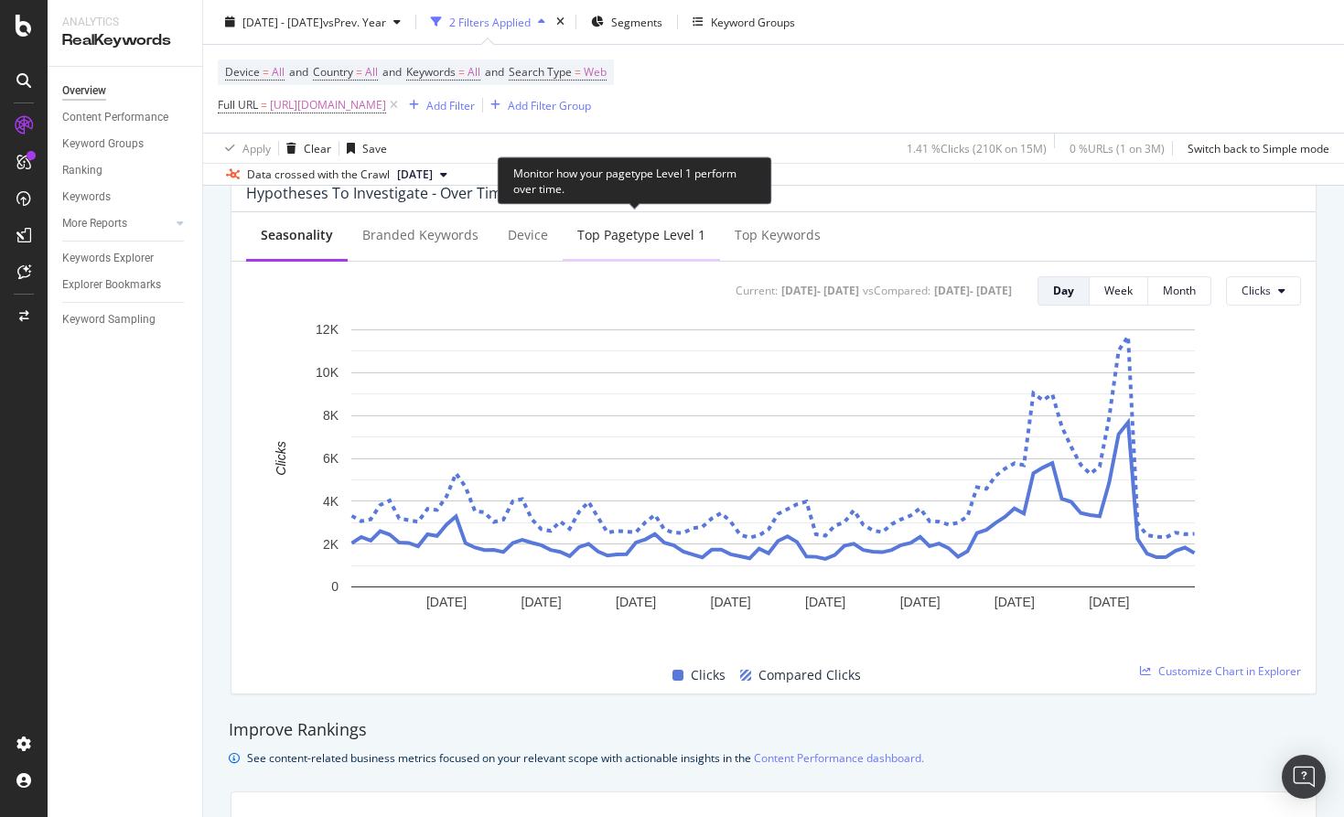
click at [596, 240] on div "Top pagetype Level 1" at bounding box center [641, 235] width 128 height 18
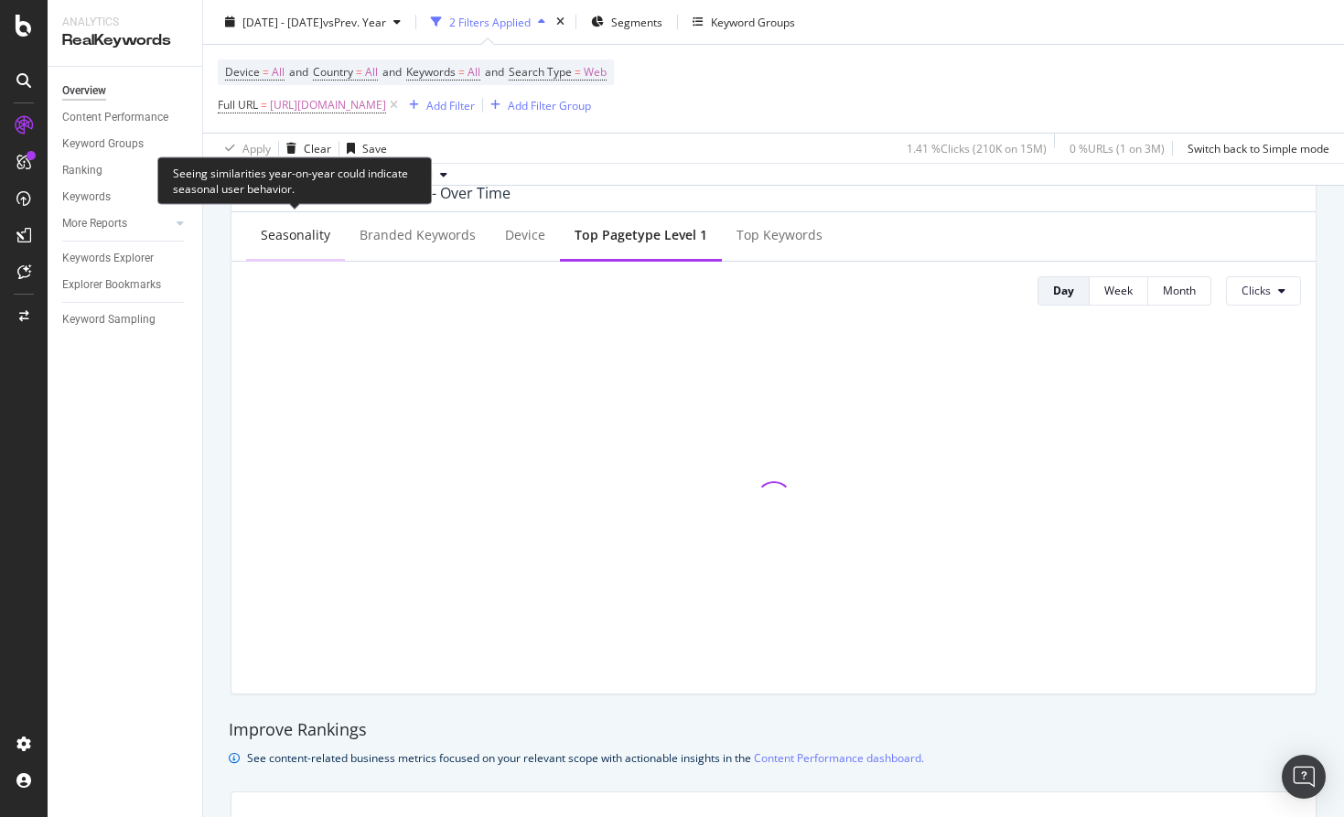
click at [317, 234] on div "Seasonality" at bounding box center [296, 235] width 70 height 18
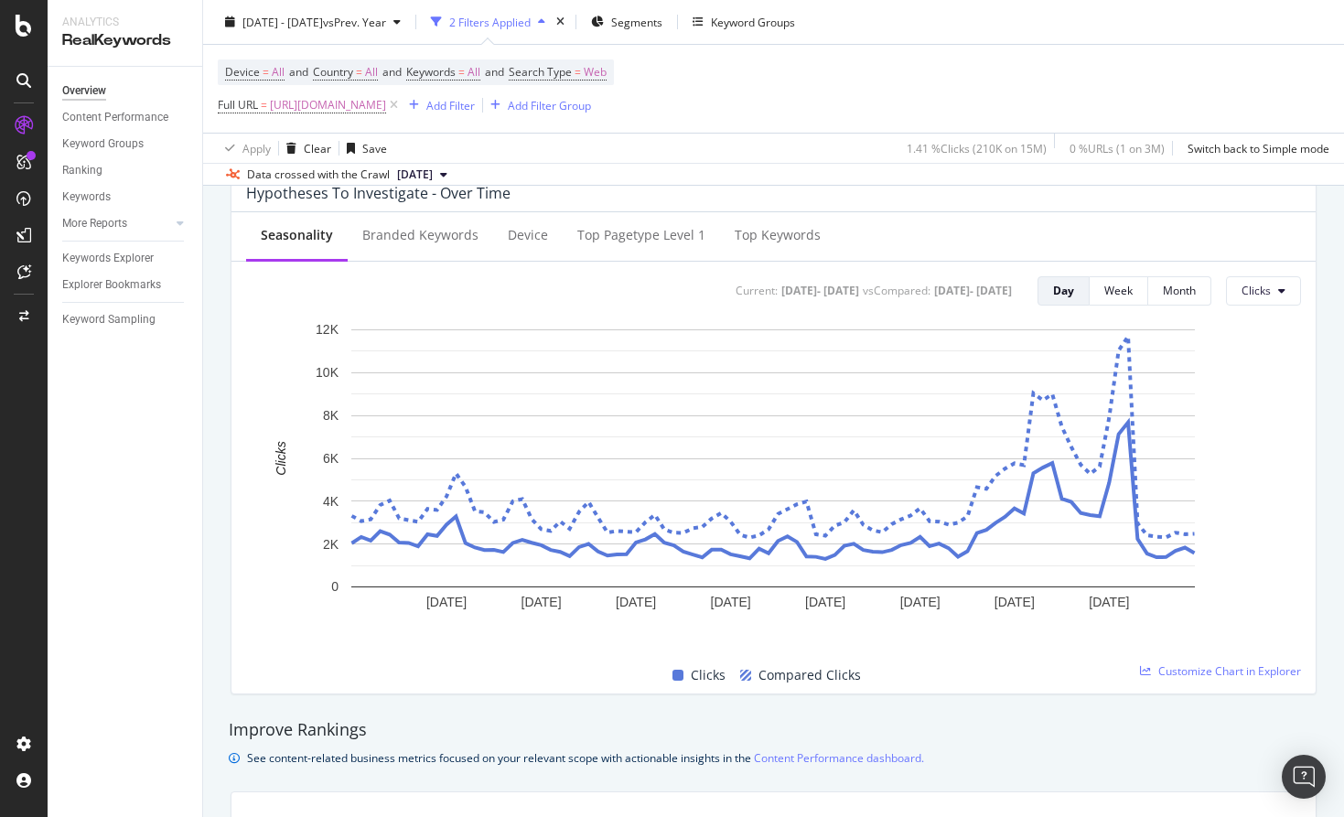
click at [223, 370] on div "Hypotheses to Investigate - Over Time Seasonality Branded Keywords Device Top p…" at bounding box center [774, 434] width 1108 height 549
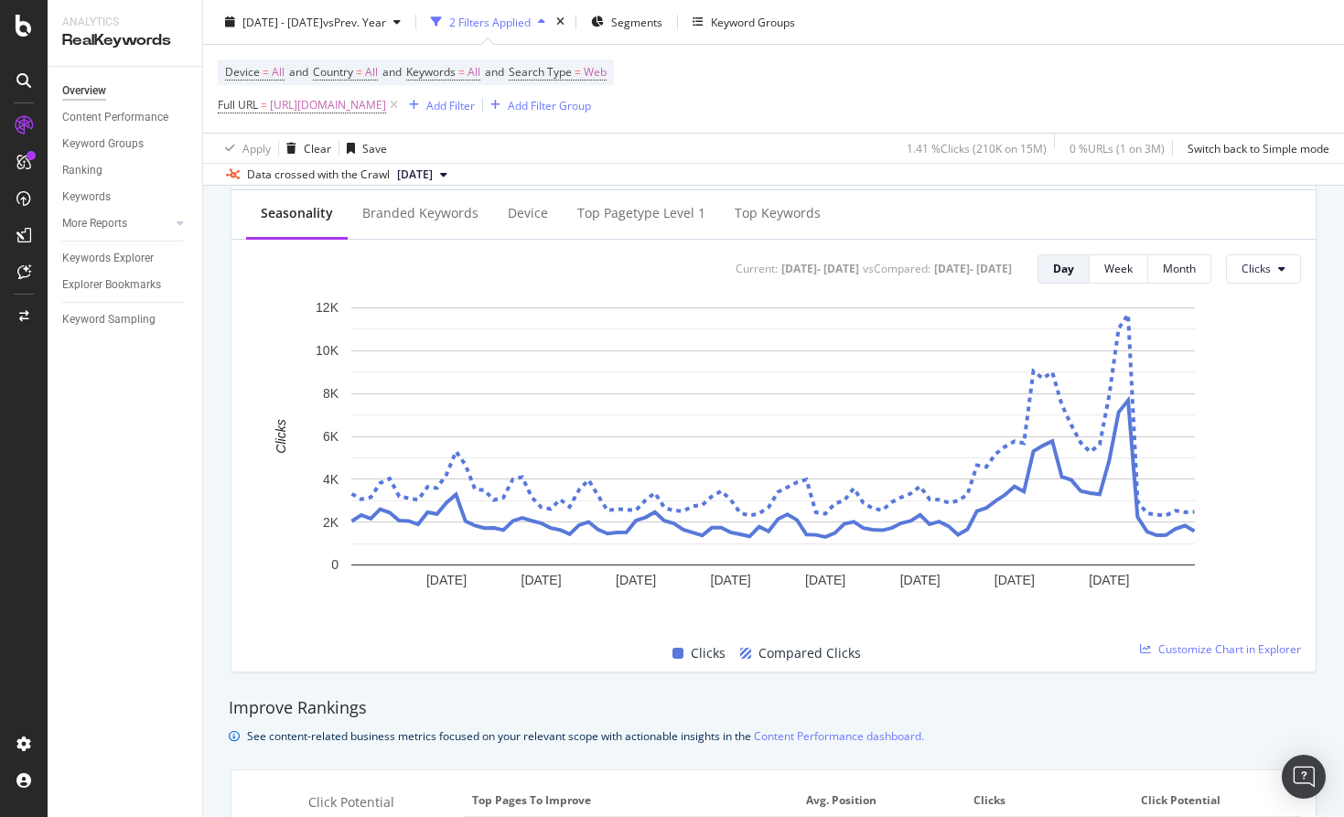
scroll to position [746, 0]
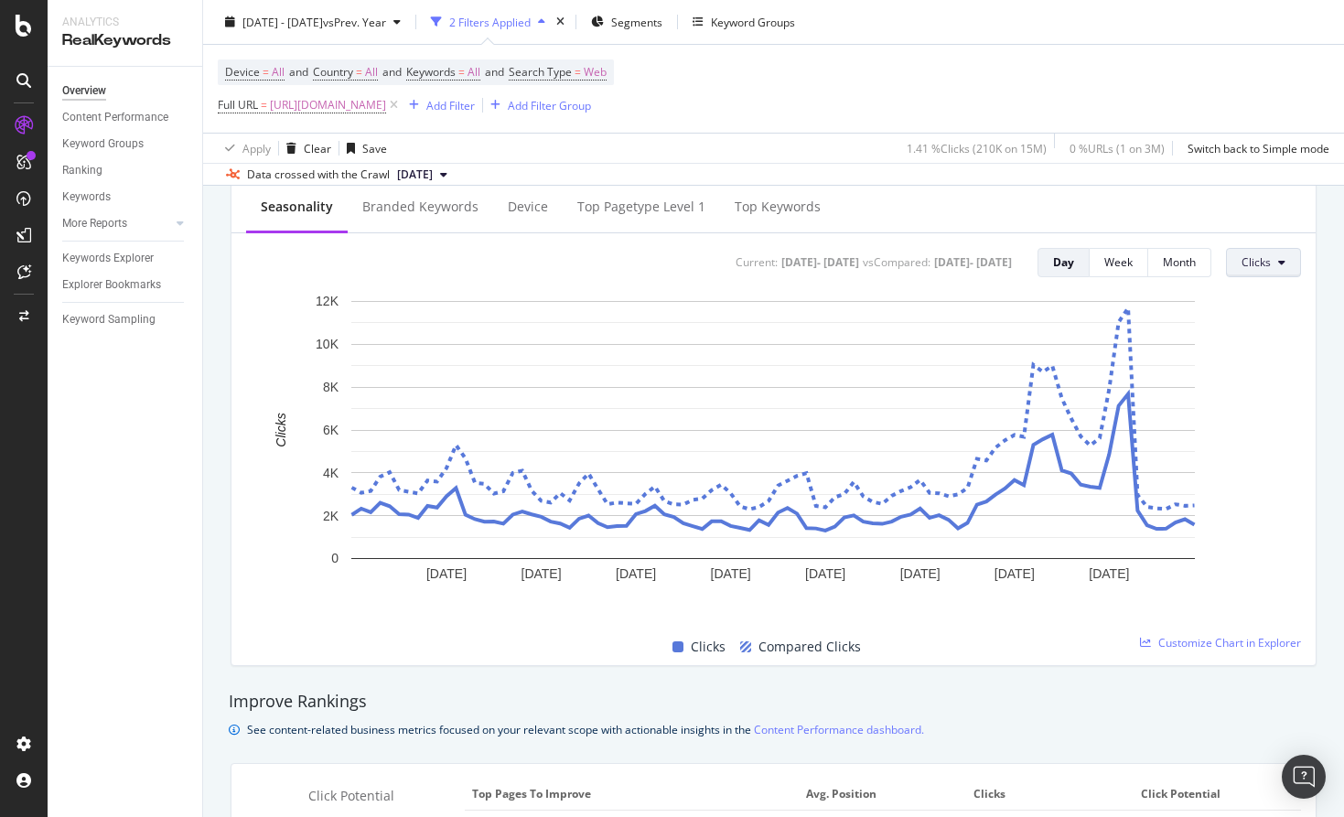
click at [1273, 266] on button "Clicks" at bounding box center [1263, 262] width 75 height 29
click at [1202, 248] on span "Impressions" at bounding box center [1168, 246] width 86 height 16
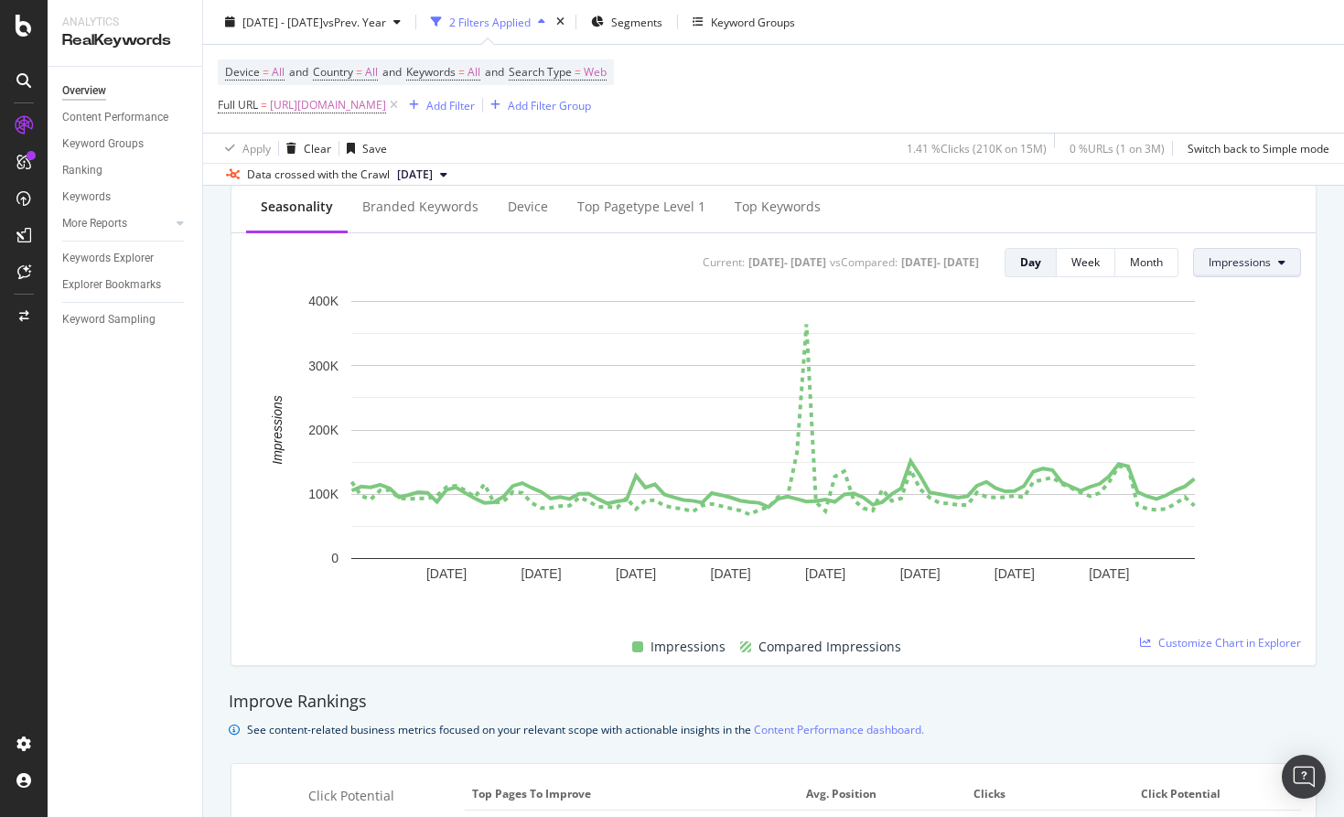
click at [1252, 270] on span "Impressions" at bounding box center [1240, 262] width 62 height 16
click at [1243, 298] on span "Clicks" at bounding box center [1252, 299] width 86 height 16
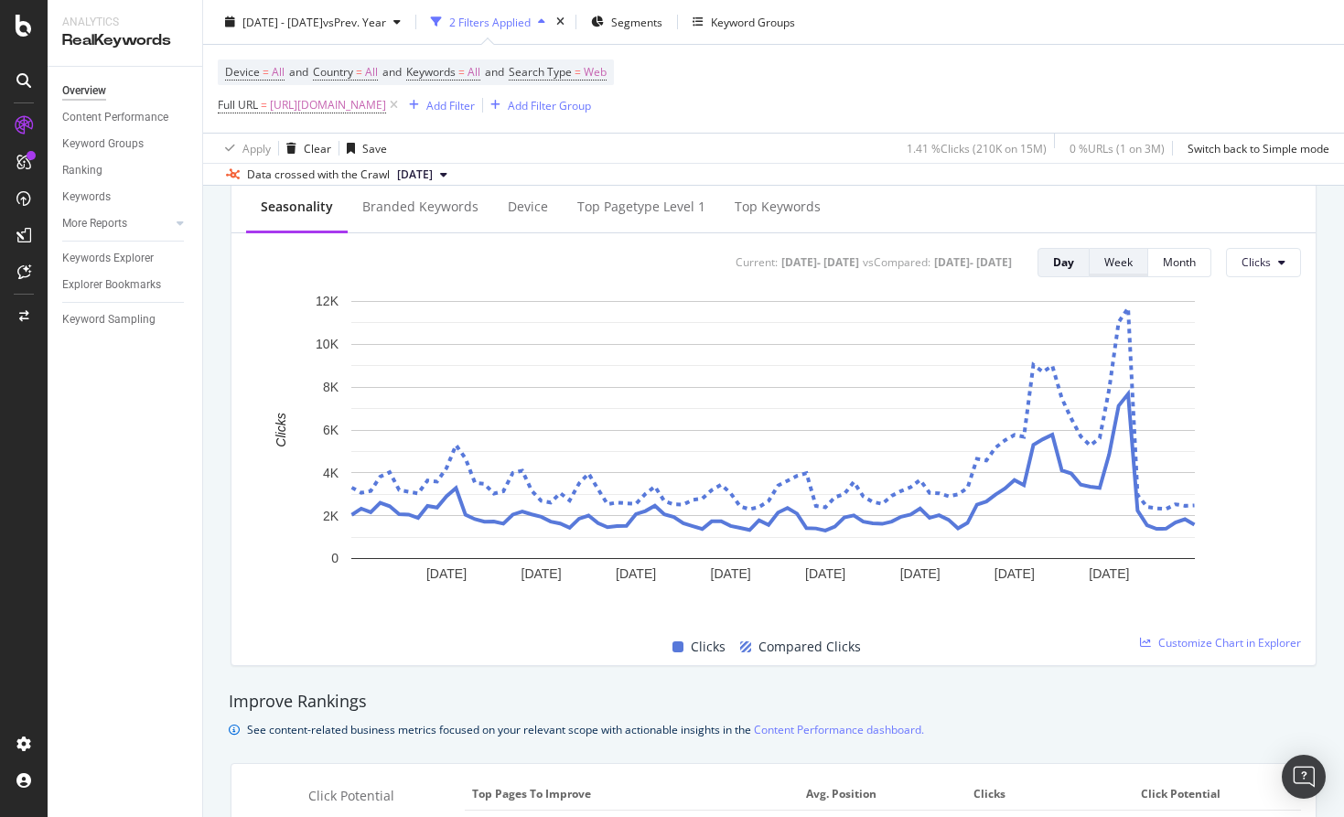
click at [1126, 264] on div "Week" at bounding box center [1118, 262] width 28 height 16
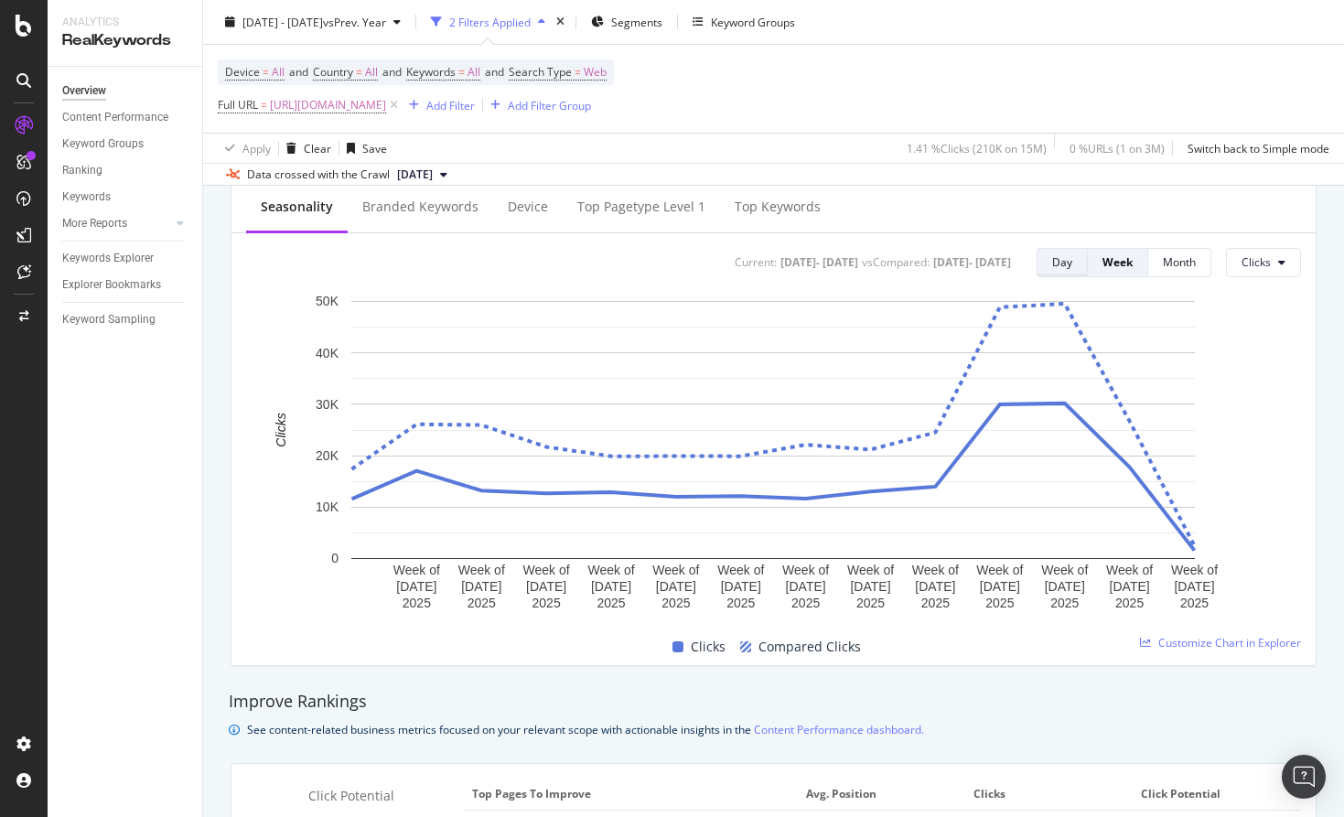
click at [1068, 259] on div "Day" at bounding box center [1062, 262] width 20 height 16
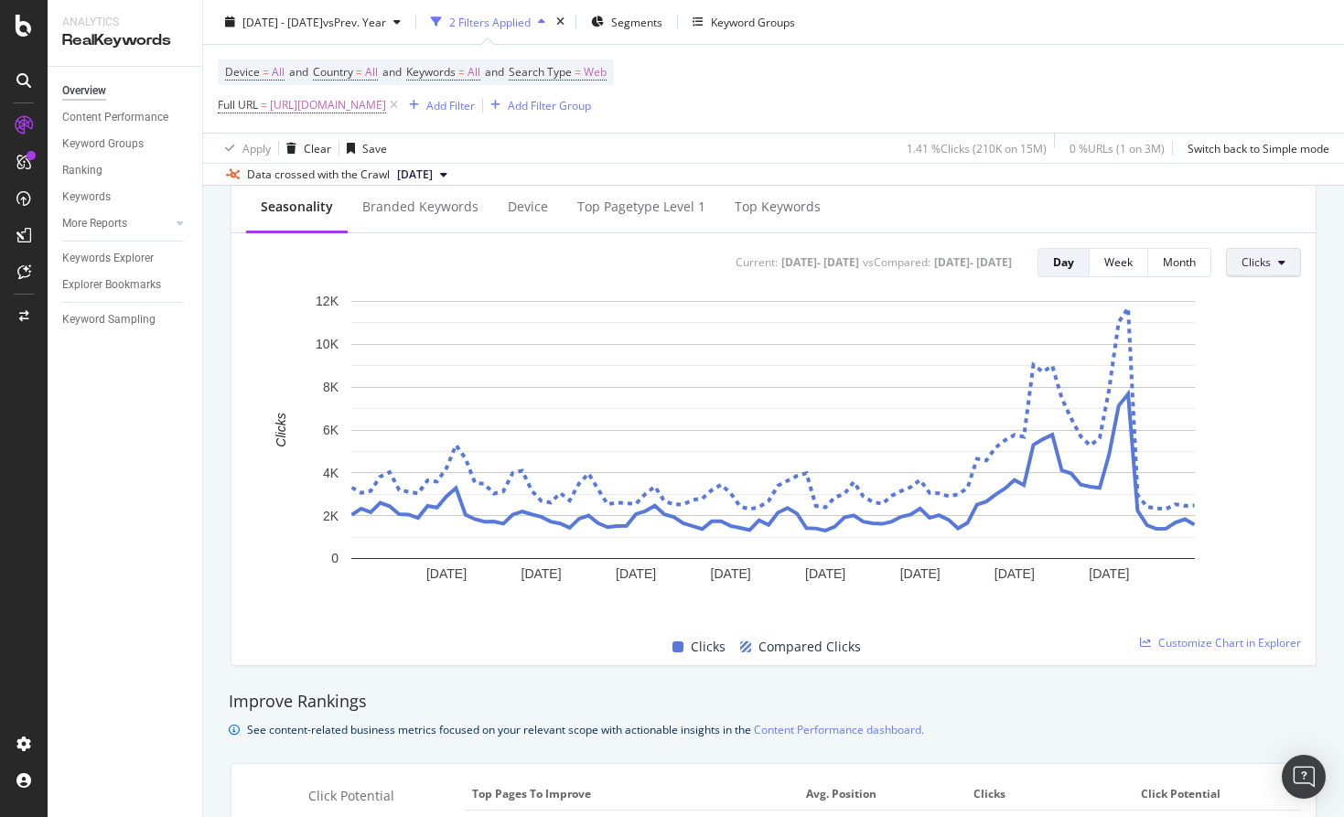
click at [1259, 253] on button "Clicks" at bounding box center [1263, 262] width 75 height 29
click at [1198, 248] on span "Impressions" at bounding box center [1168, 246] width 86 height 16
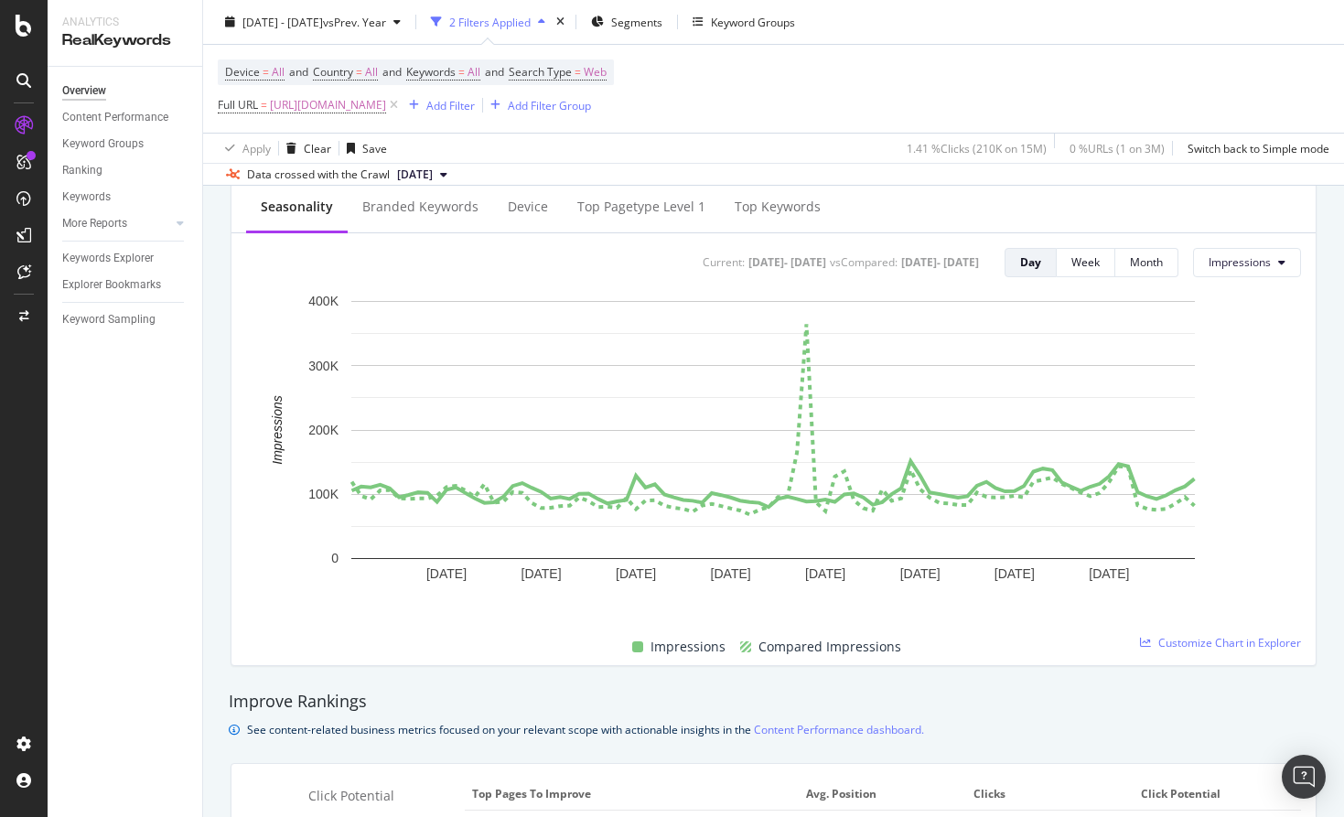
click at [904, 98] on div "Device = All and Country = All and Keywords = All and Search Type = Web Full UR…" at bounding box center [774, 89] width 1112 height 88
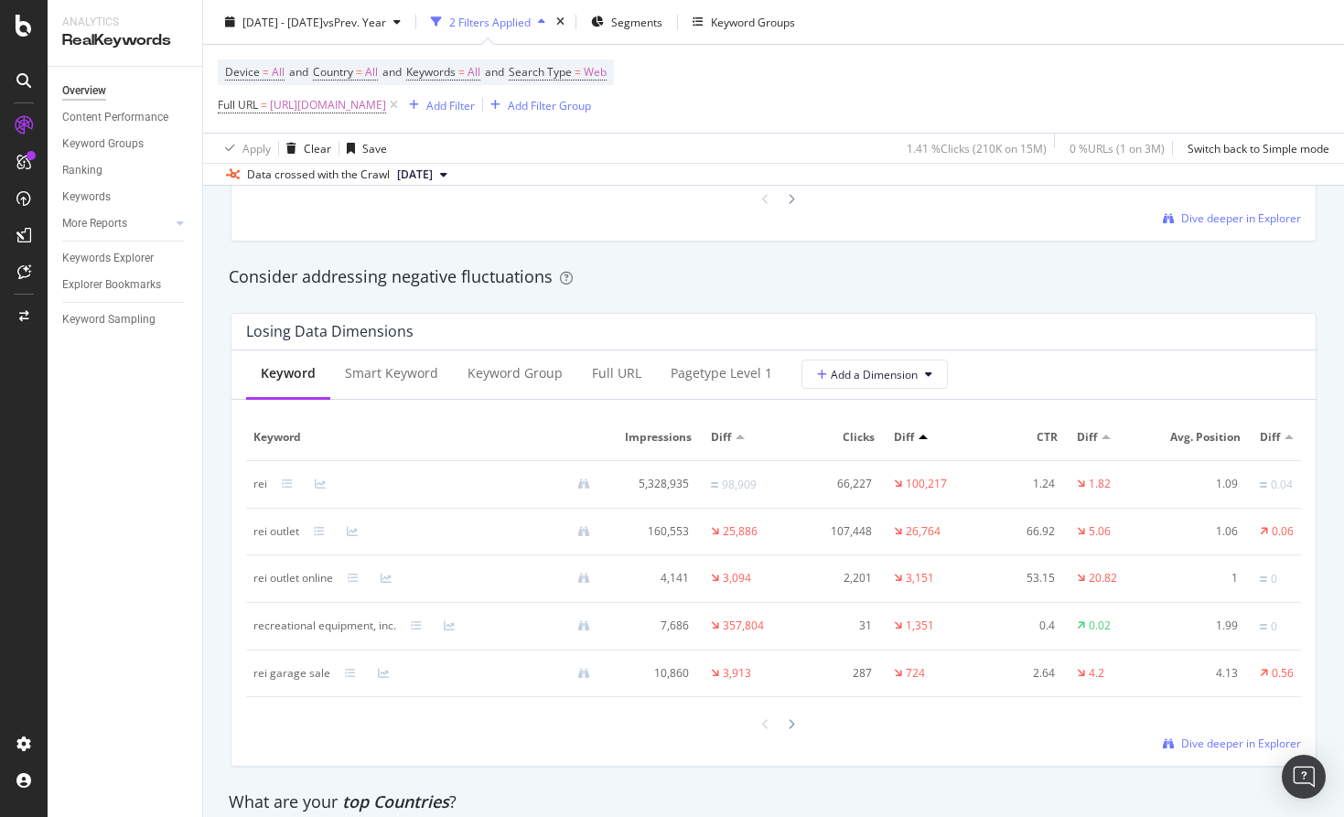
scroll to position [2053, 0]
click at [1196, 742] on span "Dive deeper in Explorer" at bounding box center [1241, 742] width 120 height 16
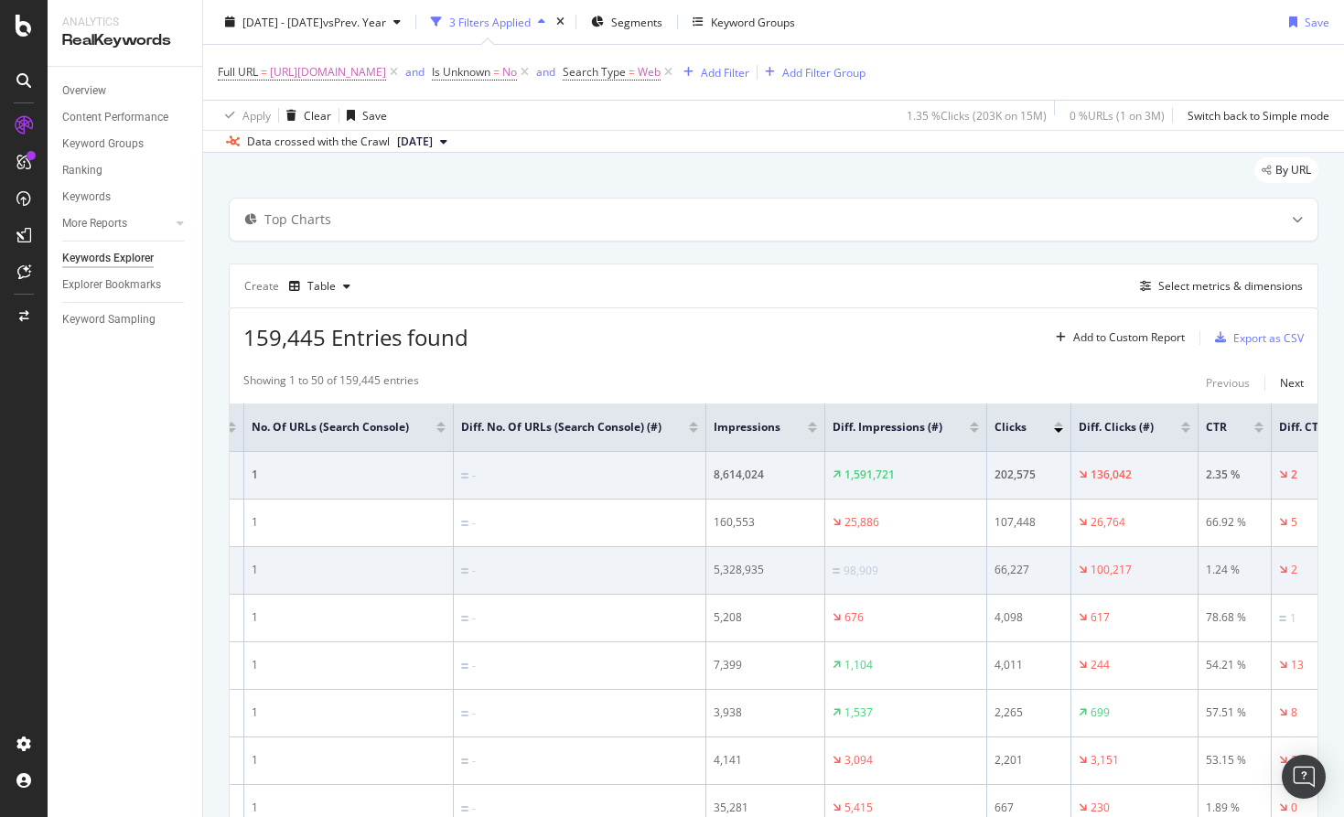
scroll to position [0, 209]
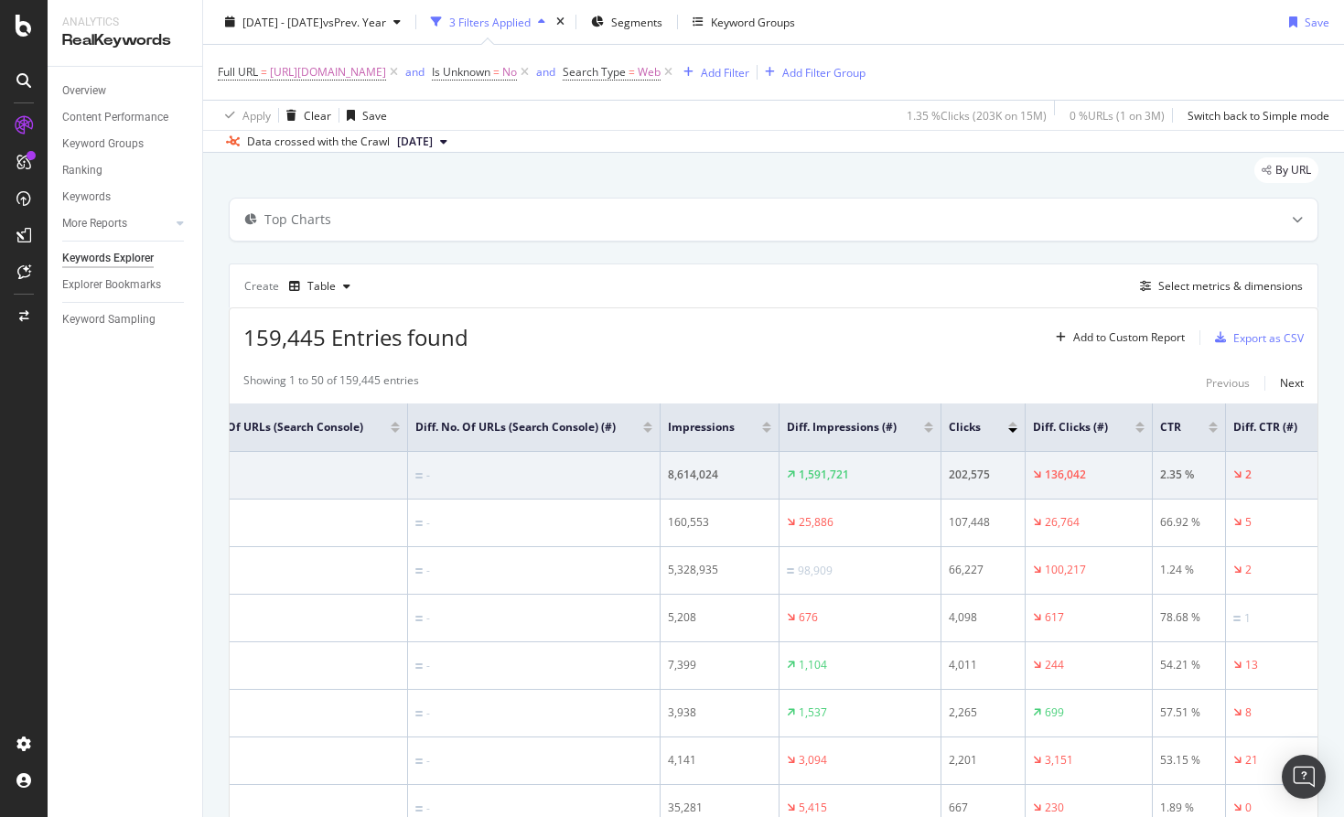
click at [1145, 430] on div at bounding box center [1139, 430] width 9 height 5
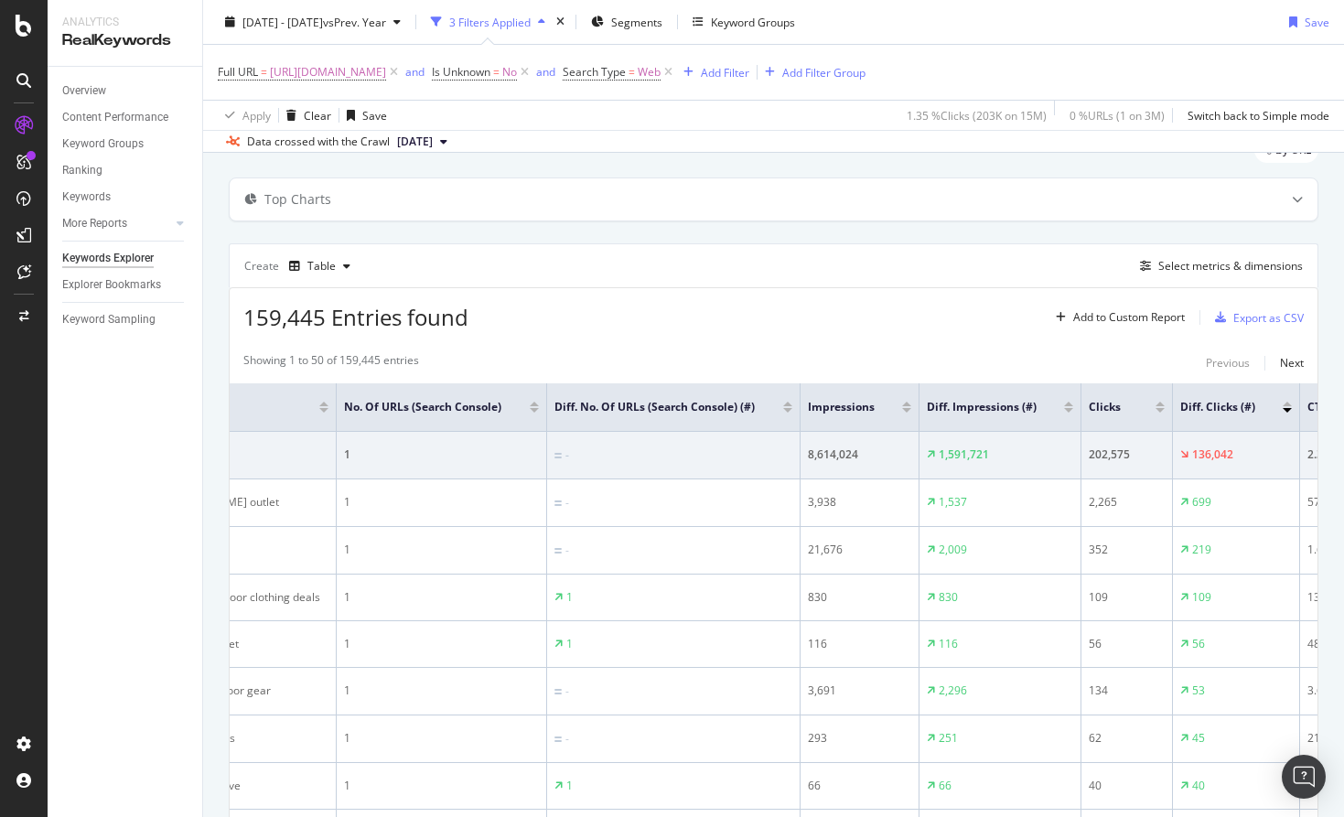
scroll to position [0, 87]
click at [1281, 406] on div at bounding box center [1278, 404] width 9 height 5
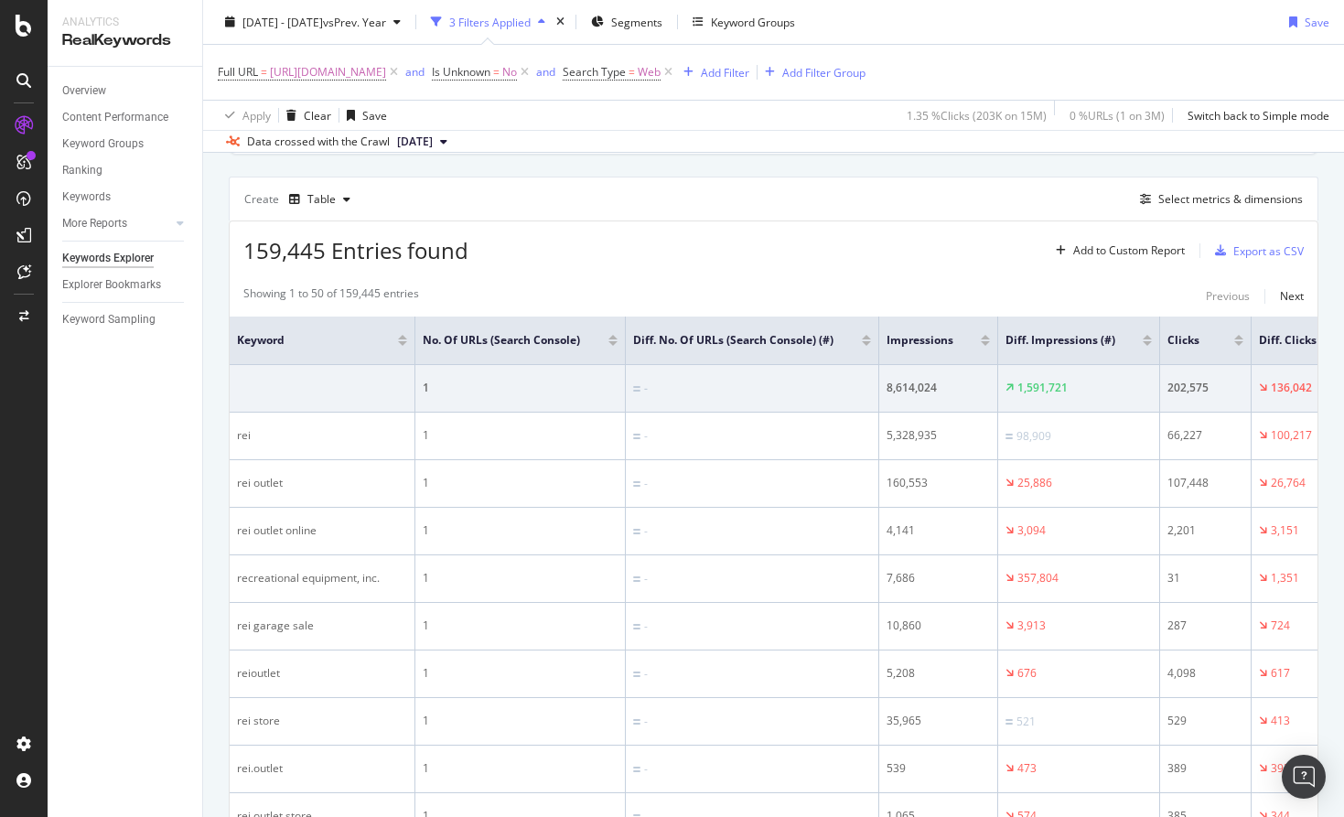
scroll to position [141, 0]
